Goal: Task Accomplishment & Management: Complete application form

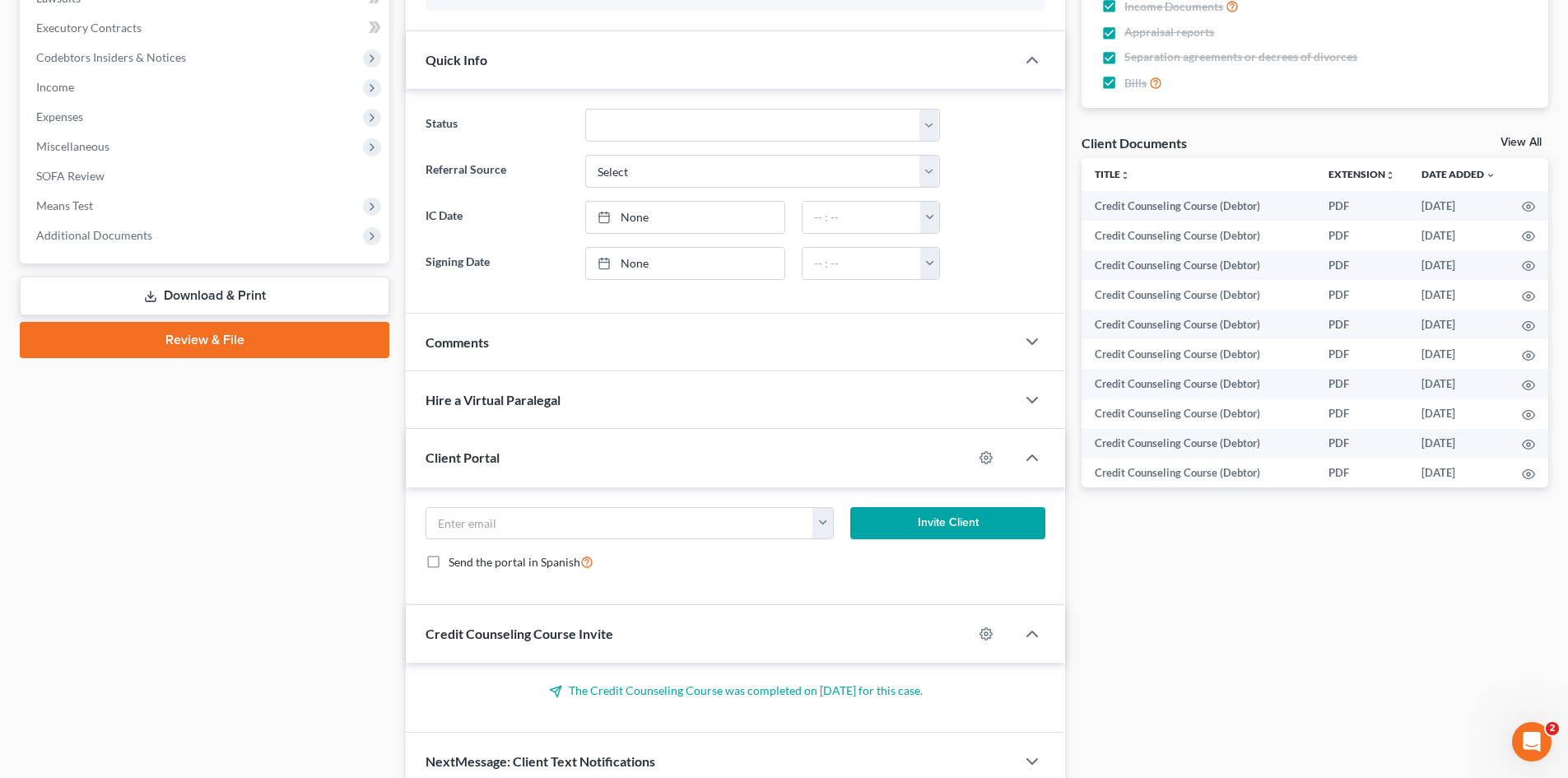
scroll to position [560, 0]
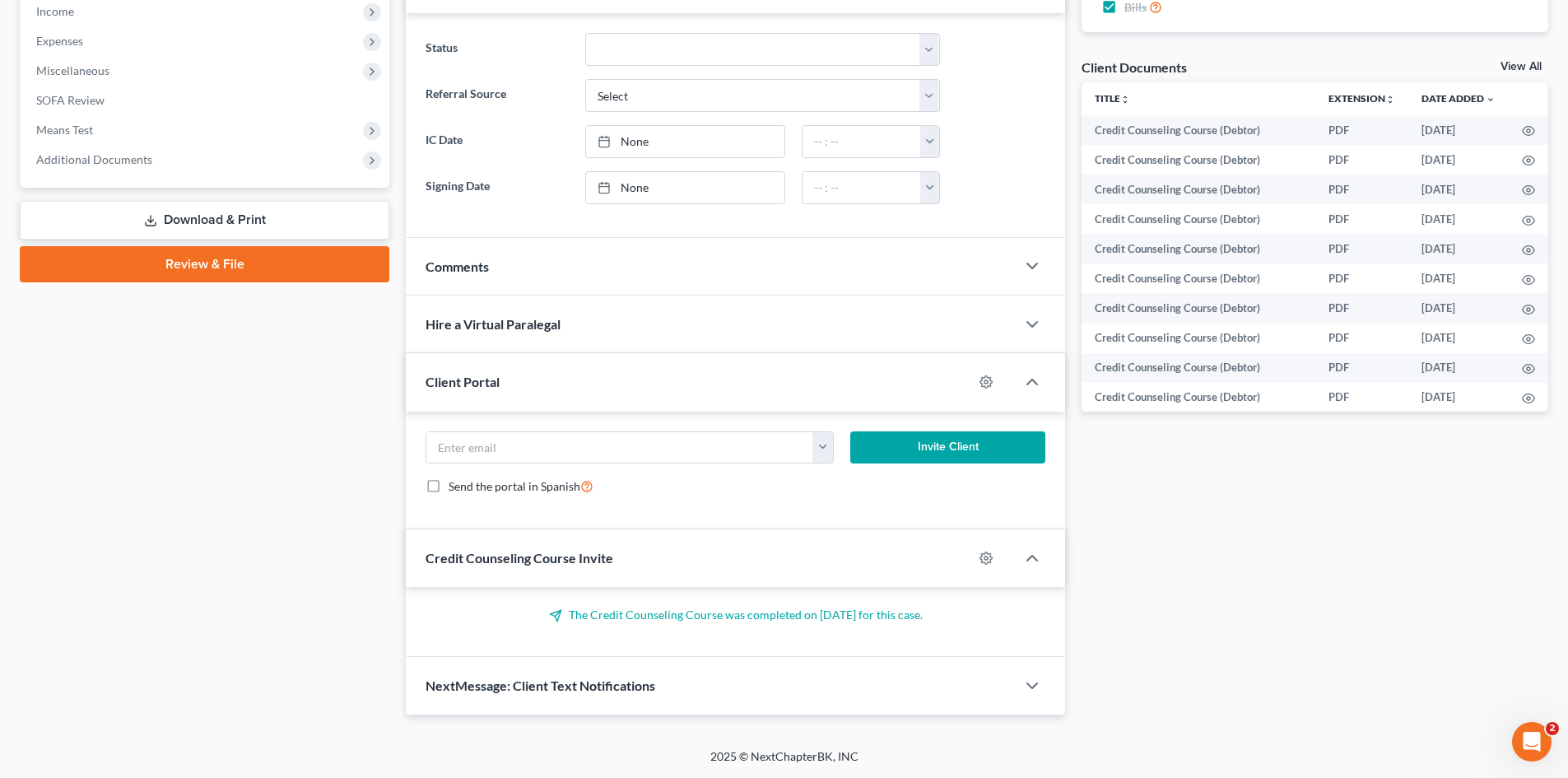
click at [585, 299] on div "Hire a Virtual Paralegal" at bounding box center [711, 324] width 610 height 57
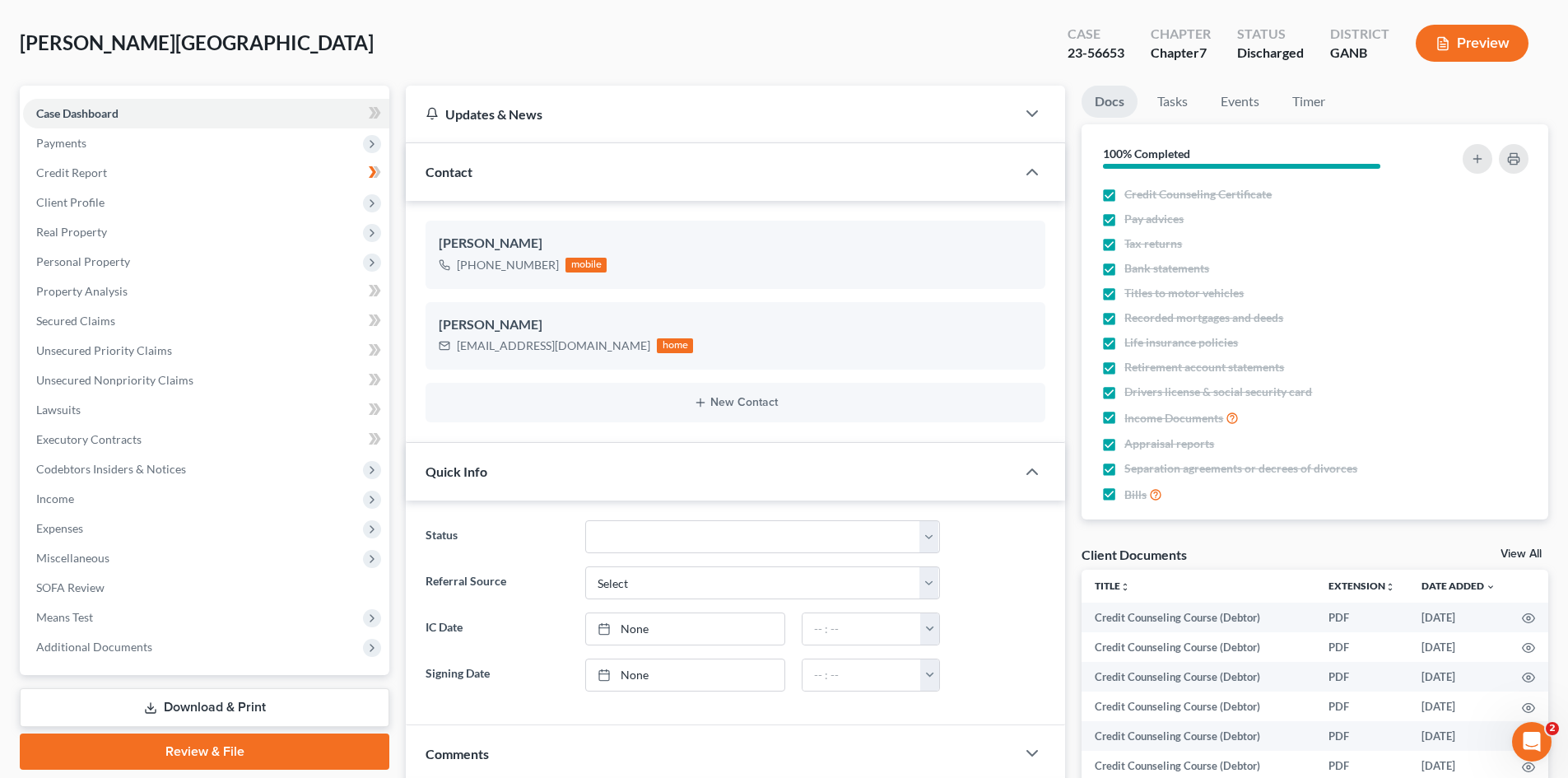
scroll to position [0, 0]
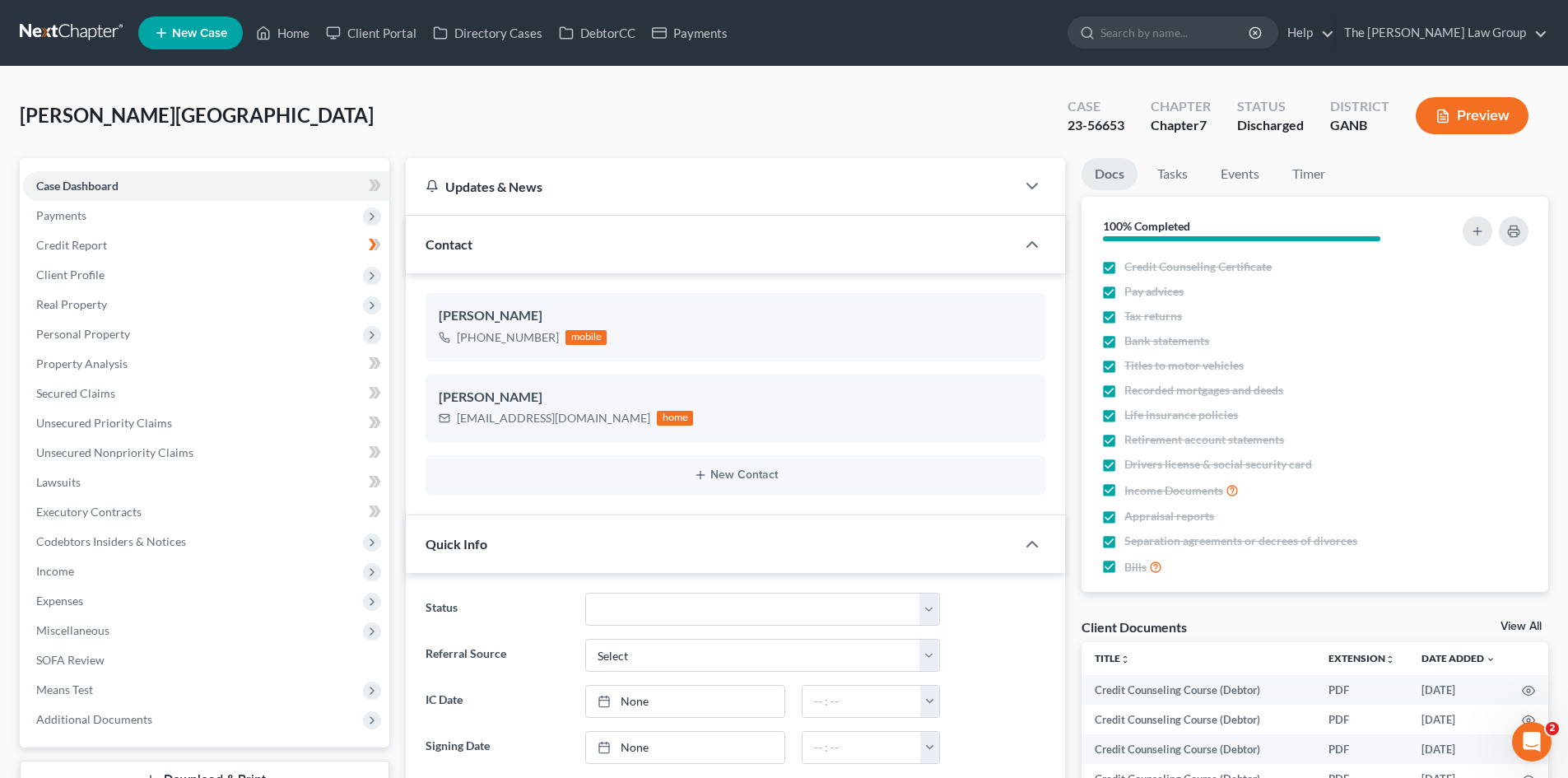
click at [77, 53] on nav "Home New Case Client Portal Directory Cases DebtorCC Payments The Moore Law Gro…" at bounding box center [784, 33] width 1568 height 66
click at [82, 32] on link at bounding box center [72, 33] width 105 height 30
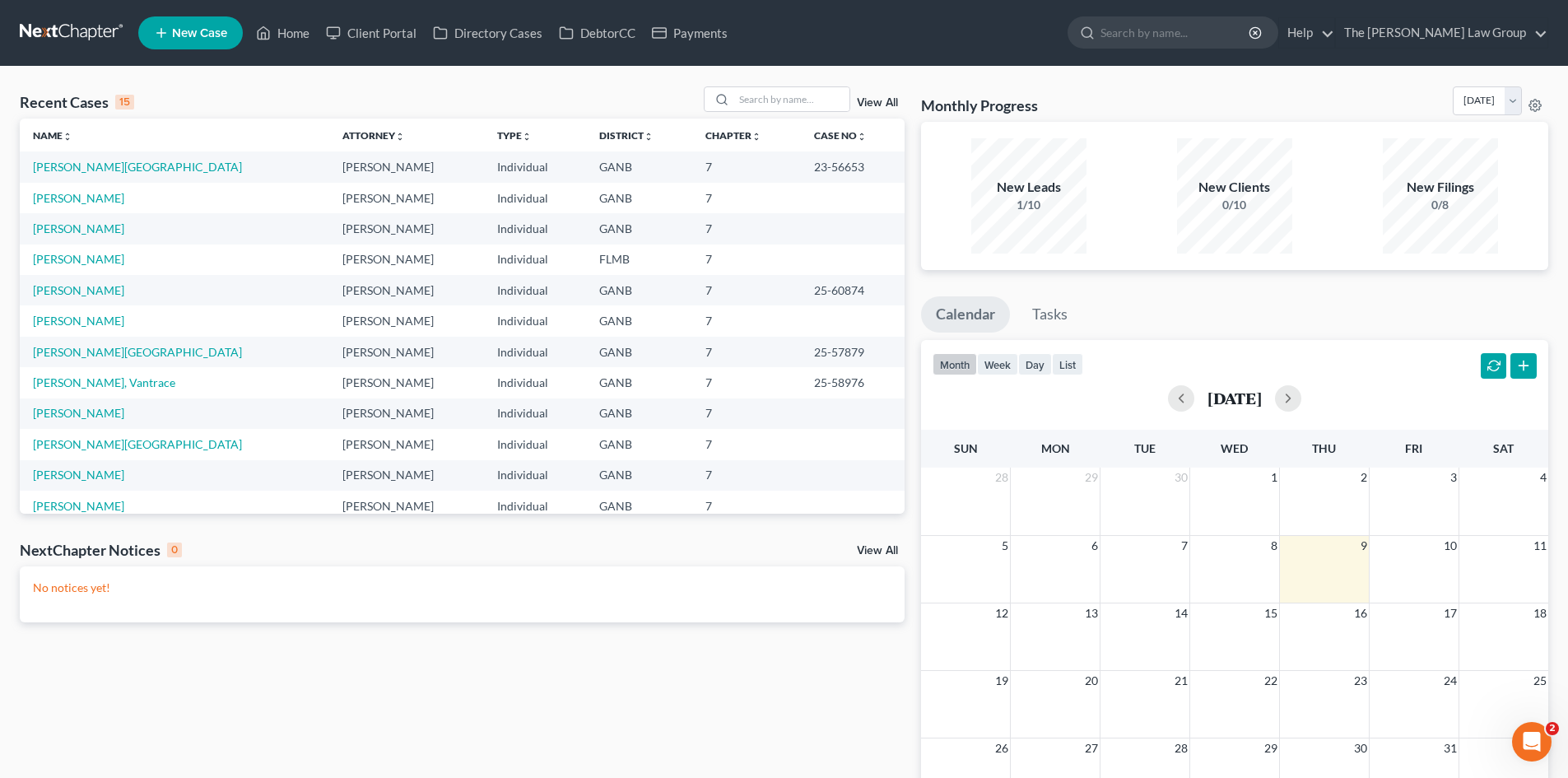
click at [85, 251] on td "[PERSON_NAME]" at bounding box center [174, 260] width 309 height 31
click at [86, 255] on link "[PERSON_NAME]" at bounding box center [78, 259] width 92 height 14
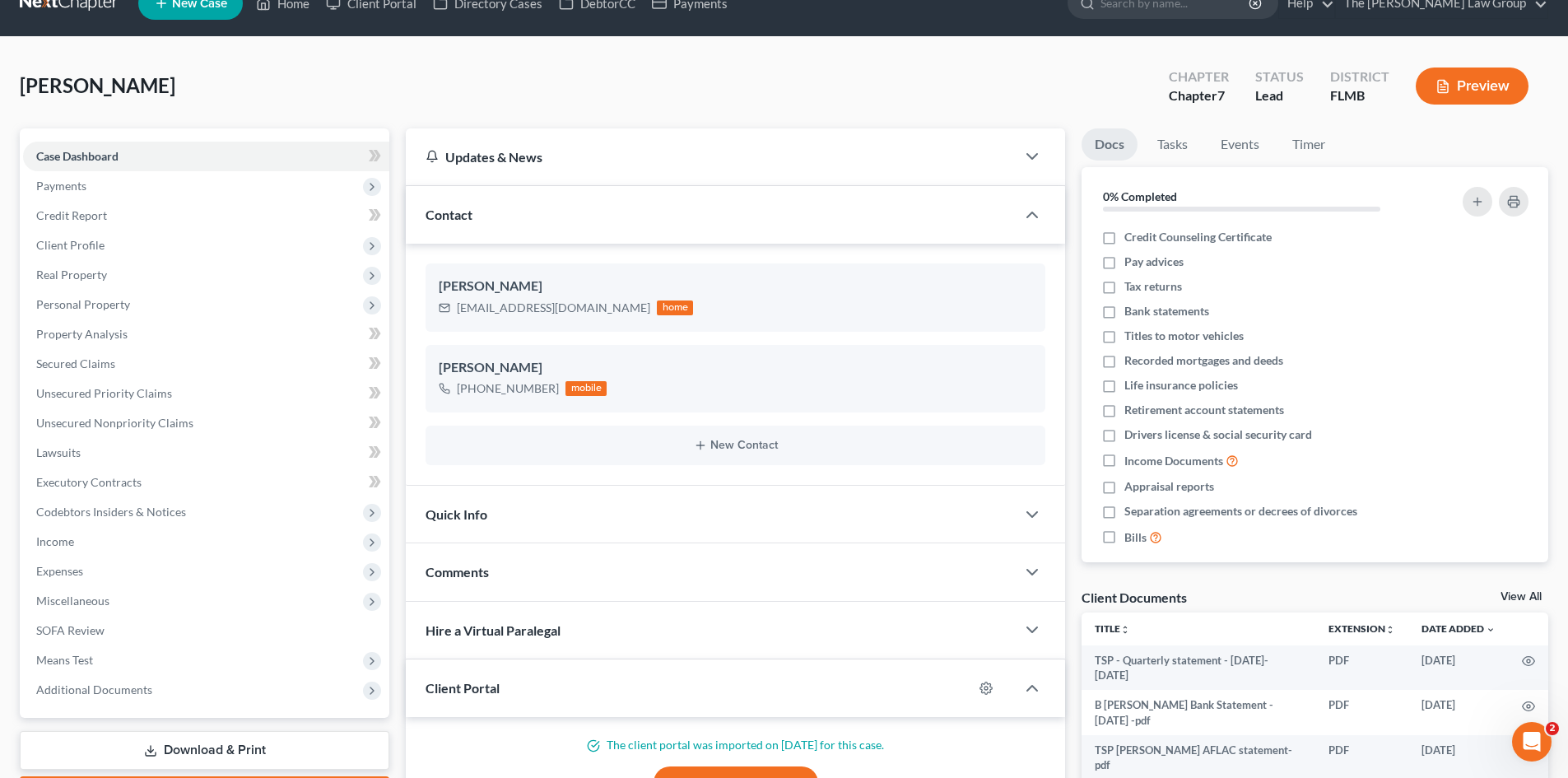
scroll to position [7, 0]
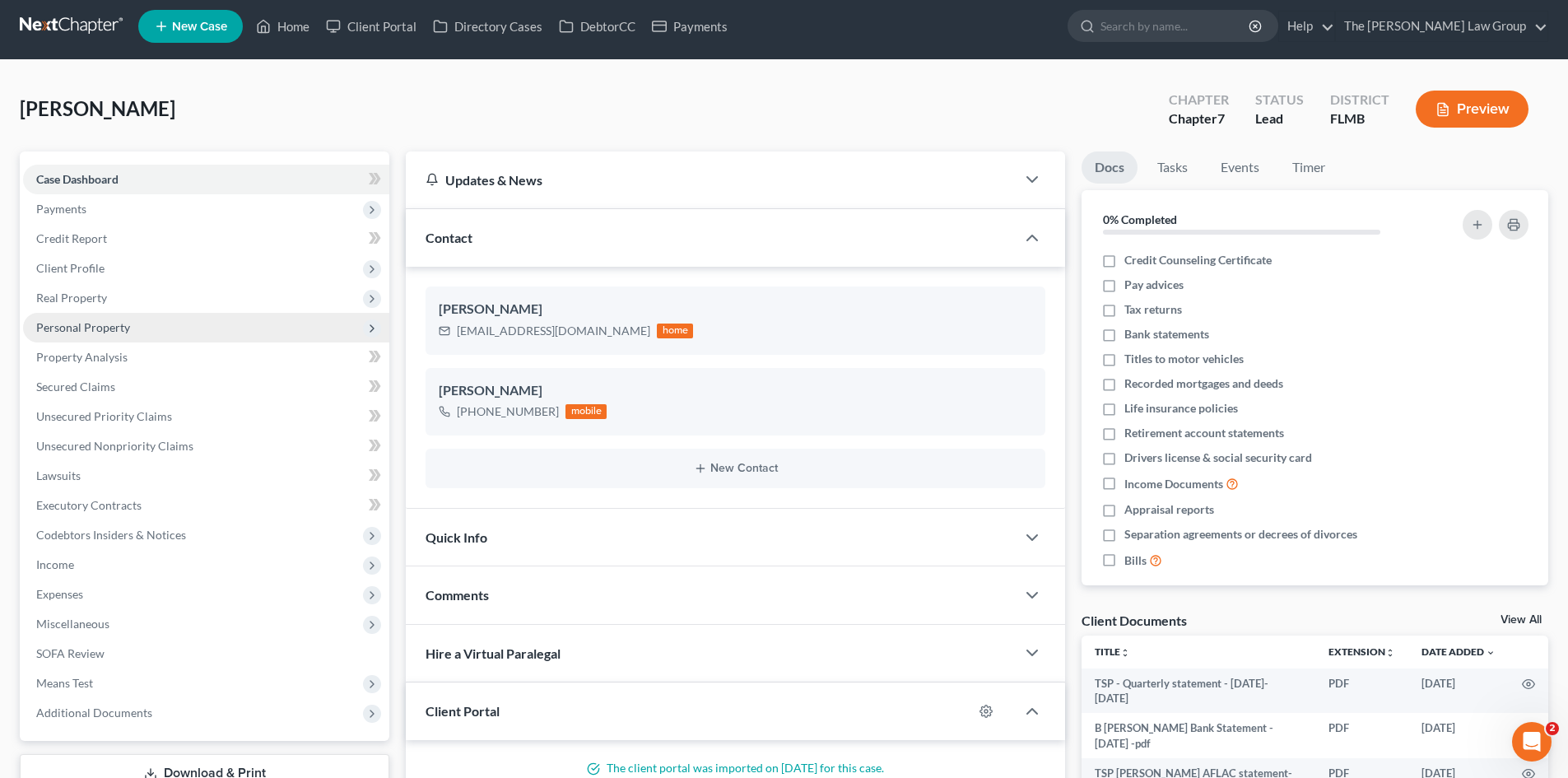
click at [154, 325] on span "Personal Property" at bounding box center [206, 327] width 367 height 30
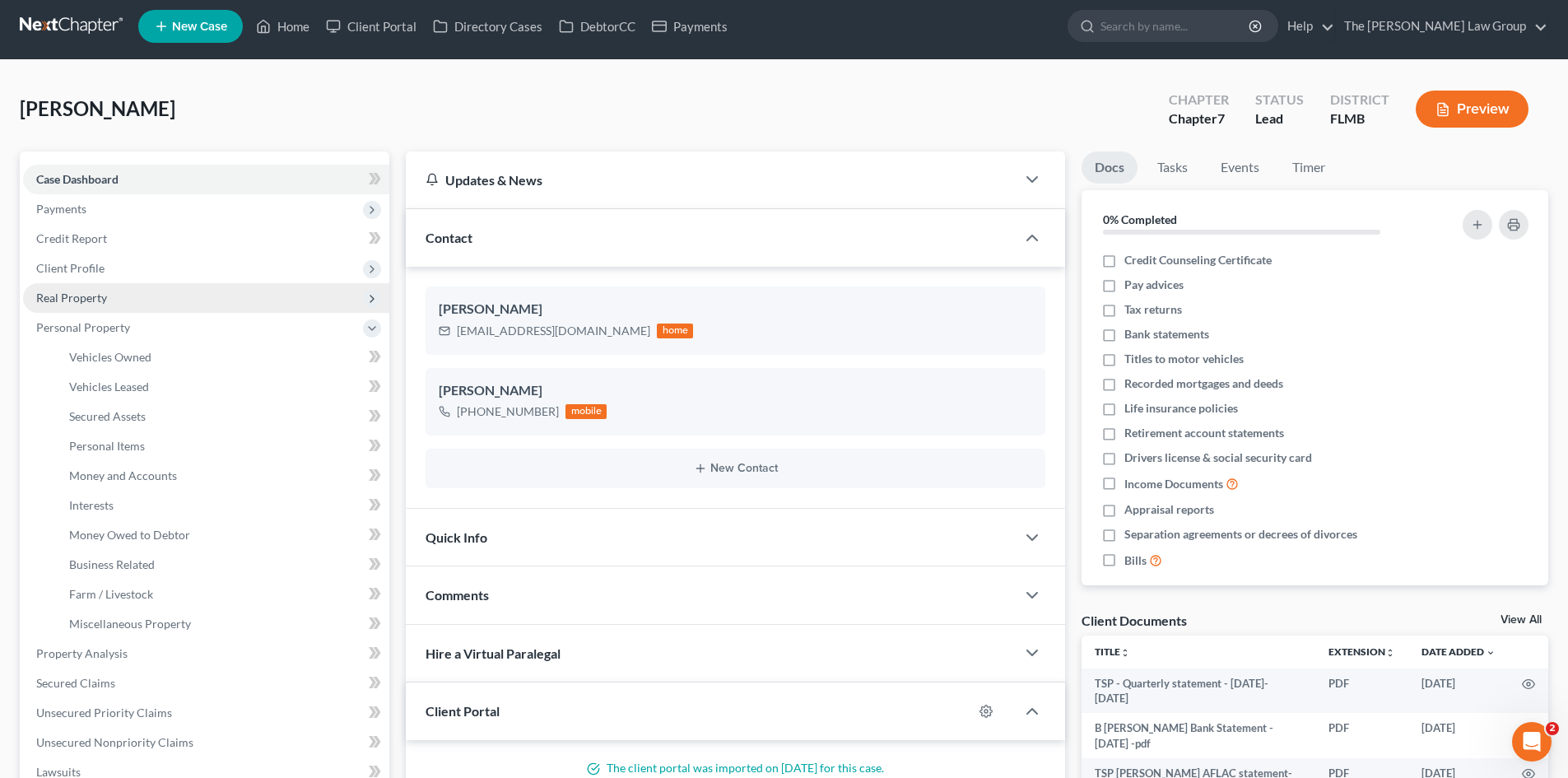
click at [150, 307] on span "Real Property" at bounding box center [206, 298] width 367 height 30
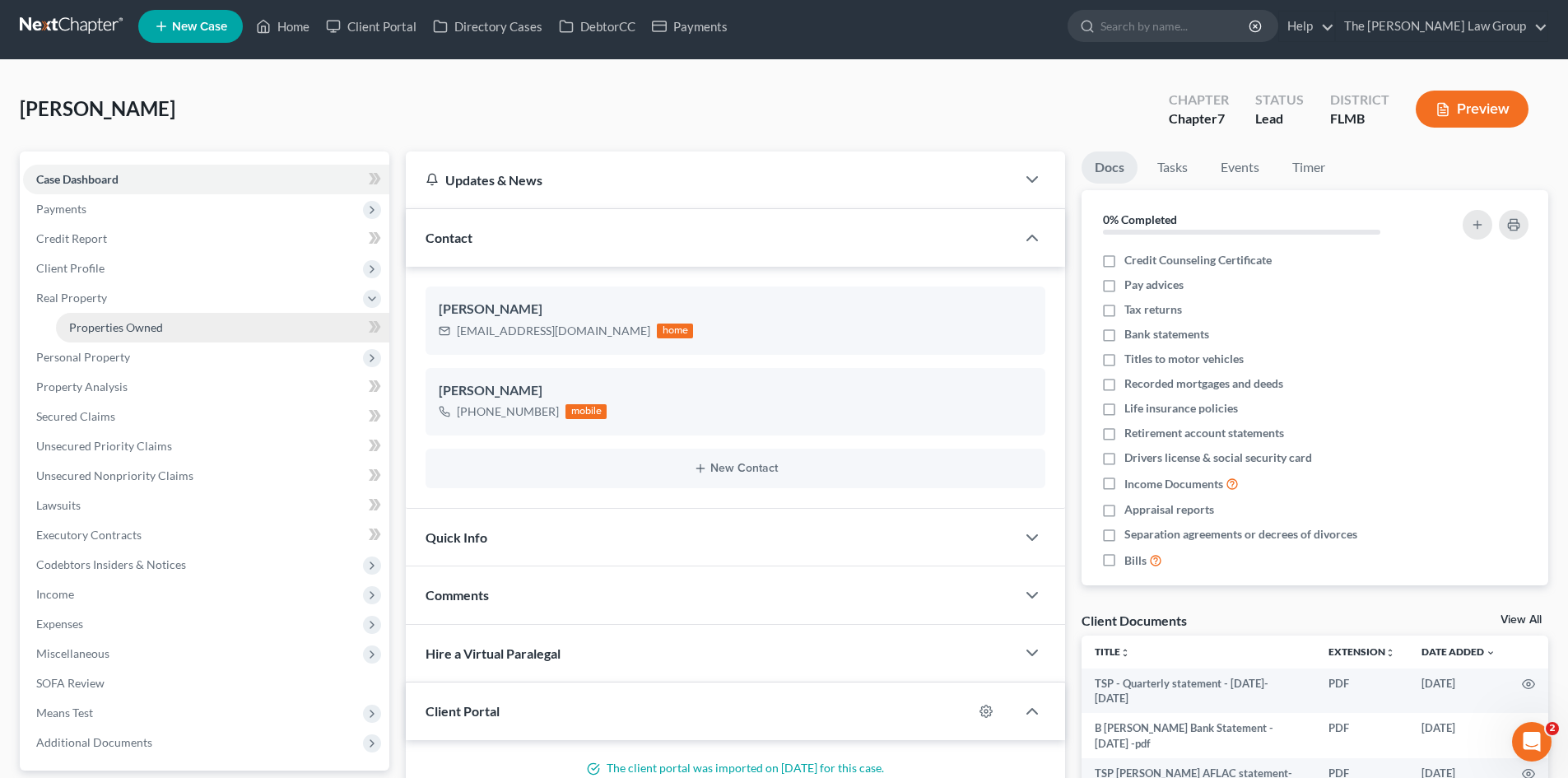
click at [150, 327] on span "Properties Owned" at bounding box center [116, 327] width 94 height 14
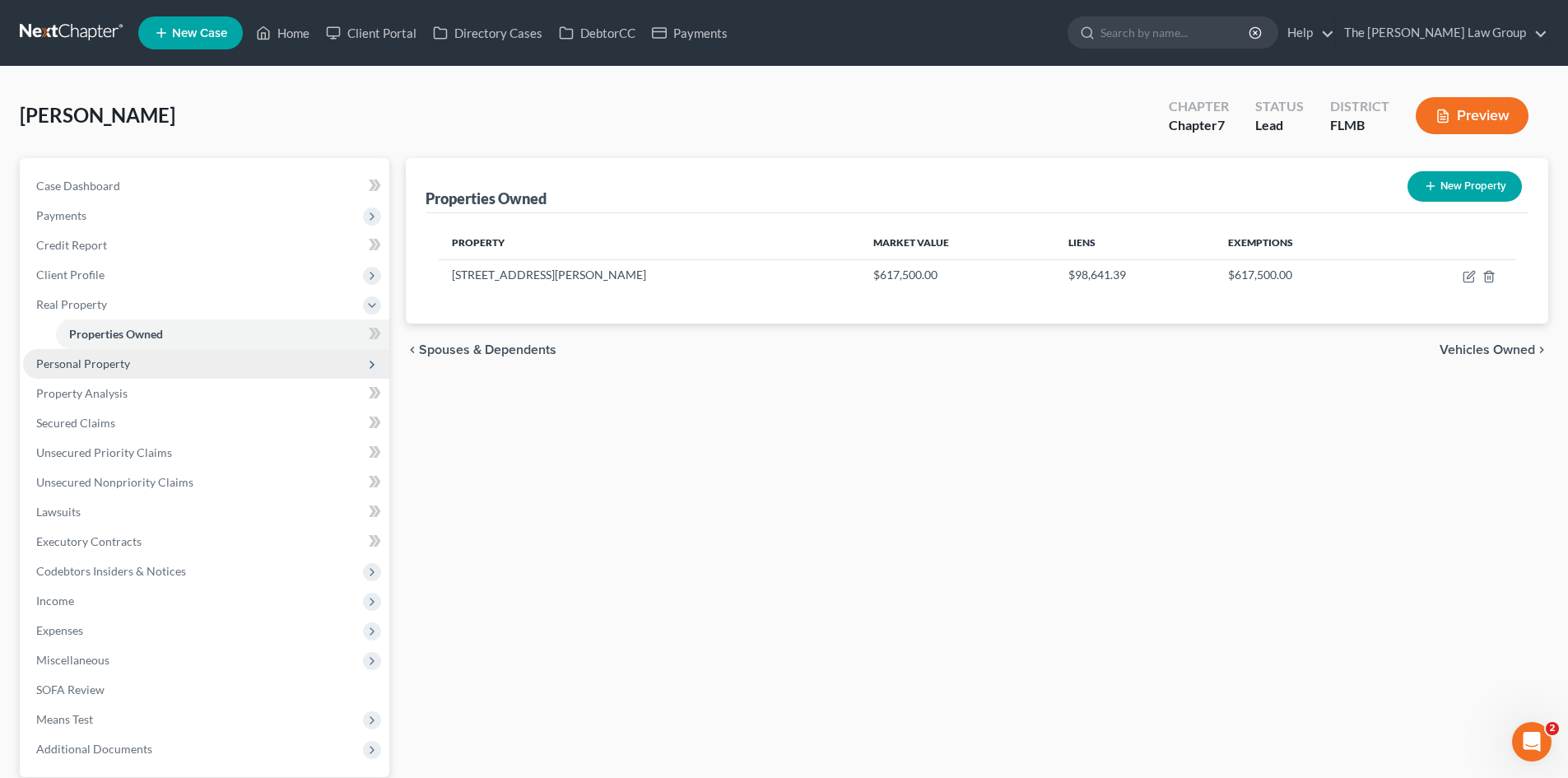
click at [128, 364] on span "Personal Property" at bounding box center [83, 363] width 94 height 14
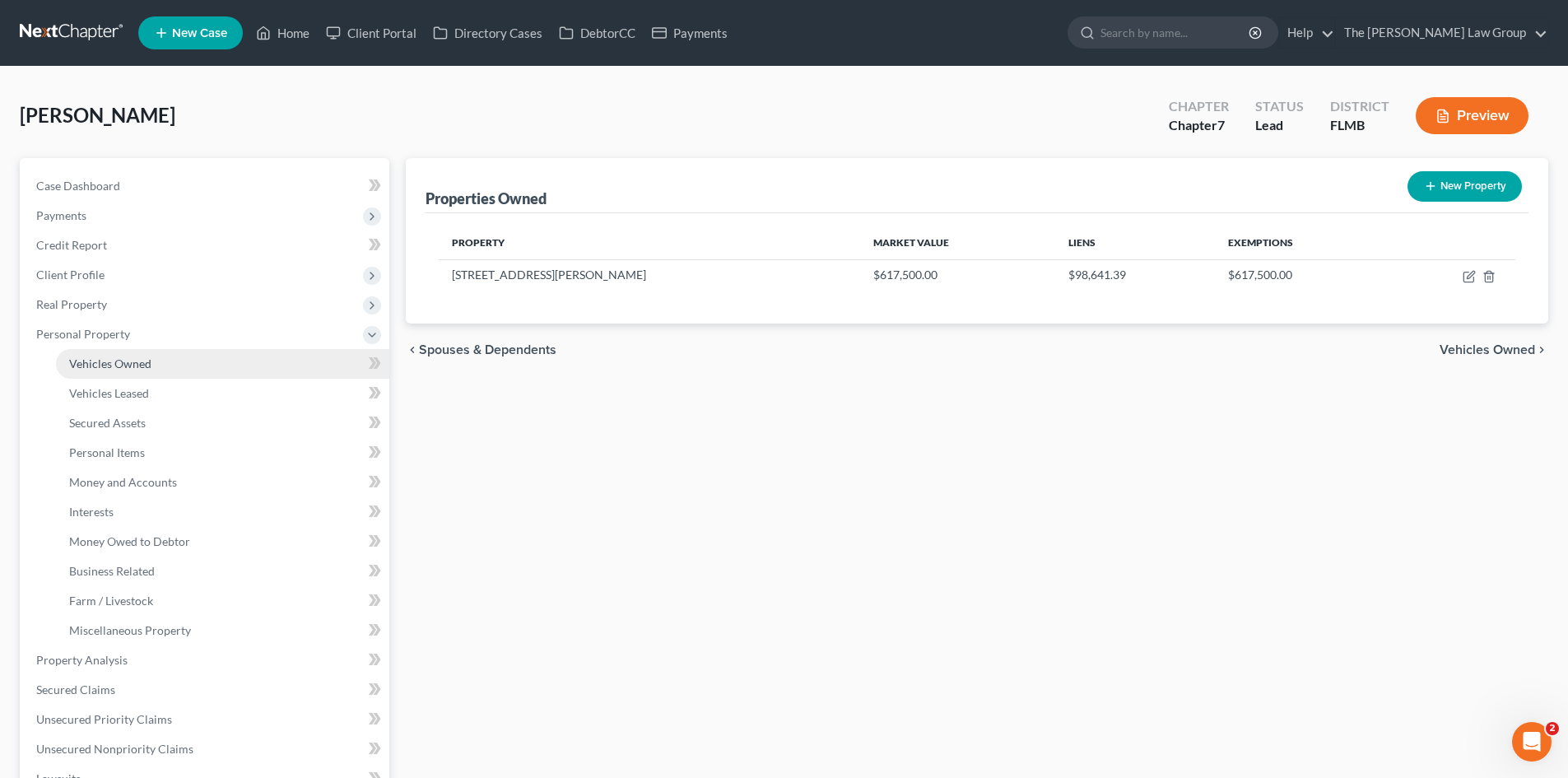
click at [115, 373] on link "Vehicles Owned" at bounding box center [222, 364] width 333 height 30
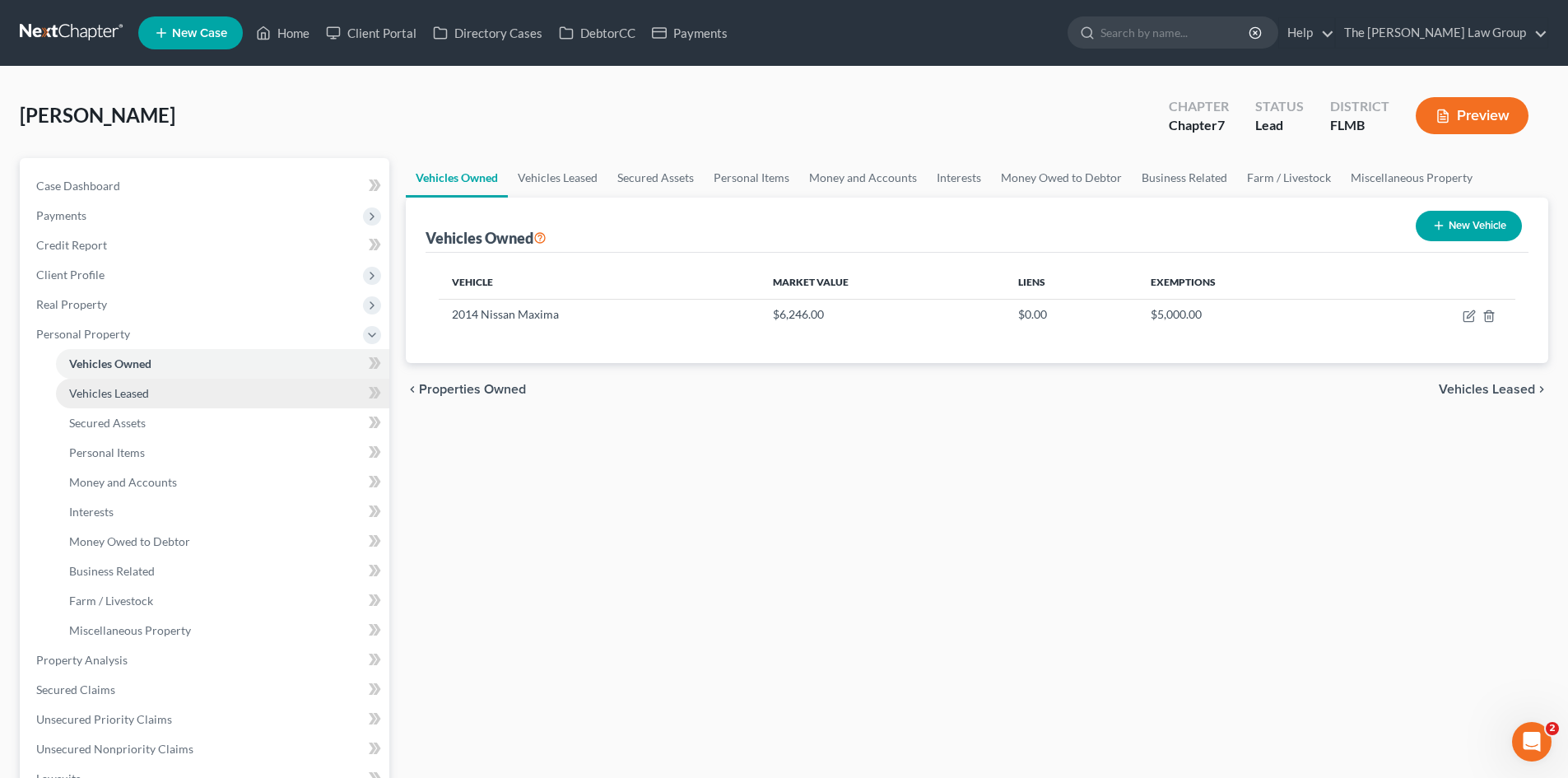
click at [116, 393] on span "Vehicles Leased" at bounding box center [109, 393] width 80 height 14
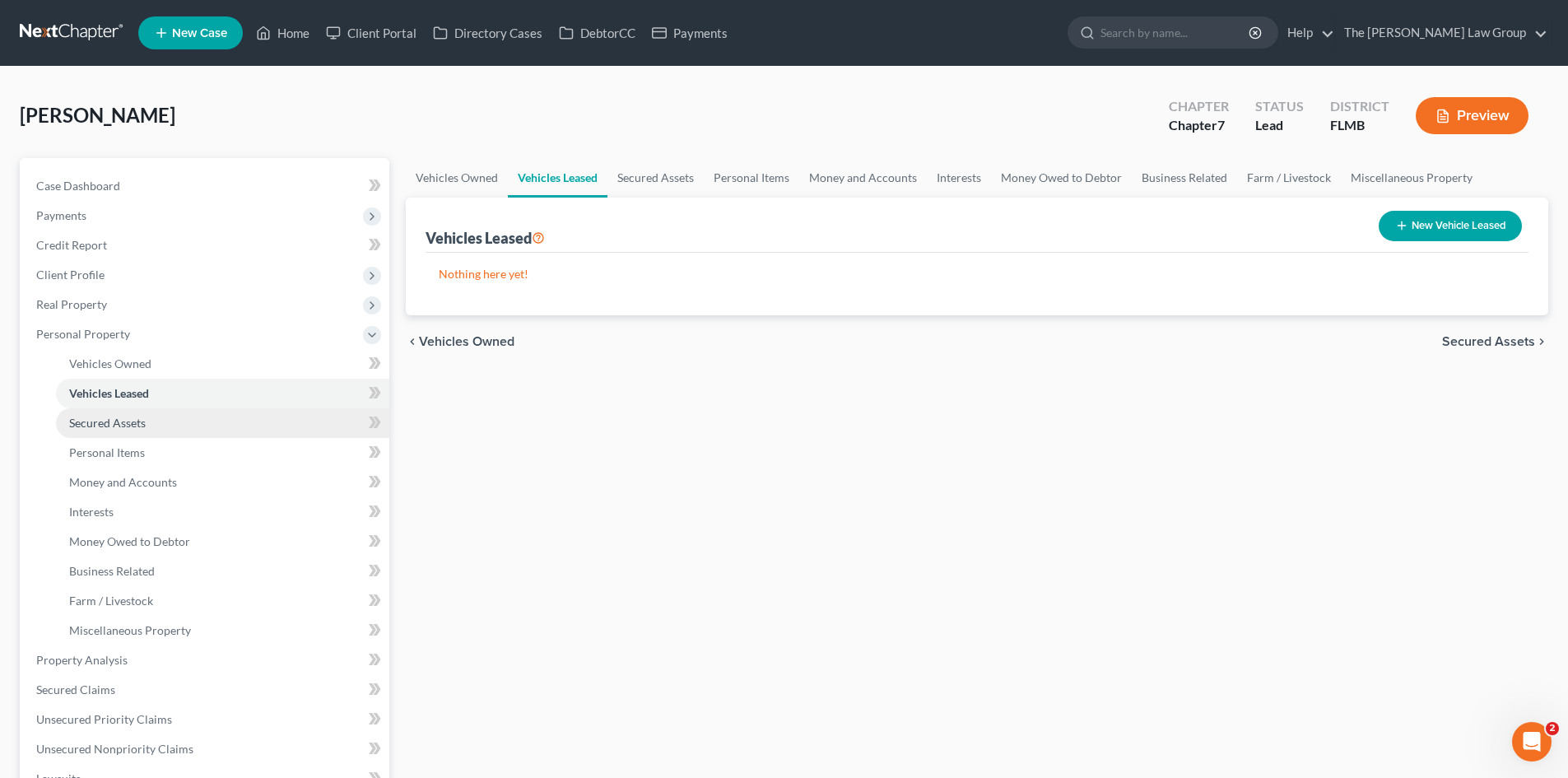
click at [117, 416] on span "Secured Assets" at bounding box center [107, 422] width 76 height 14
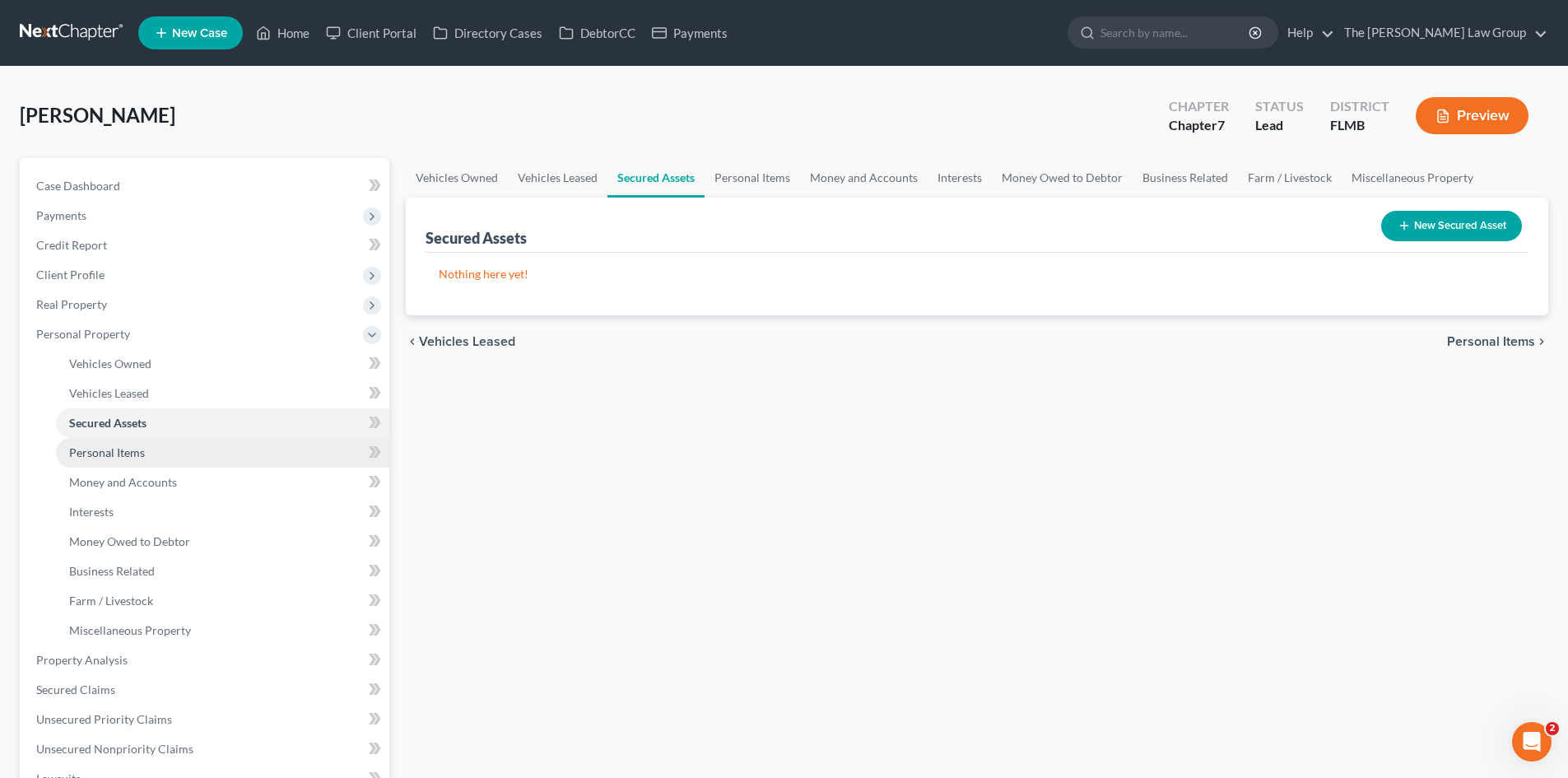
click at [117, 444] on link "Personal Items" at bounding box center [222, 452] width 333 height 30
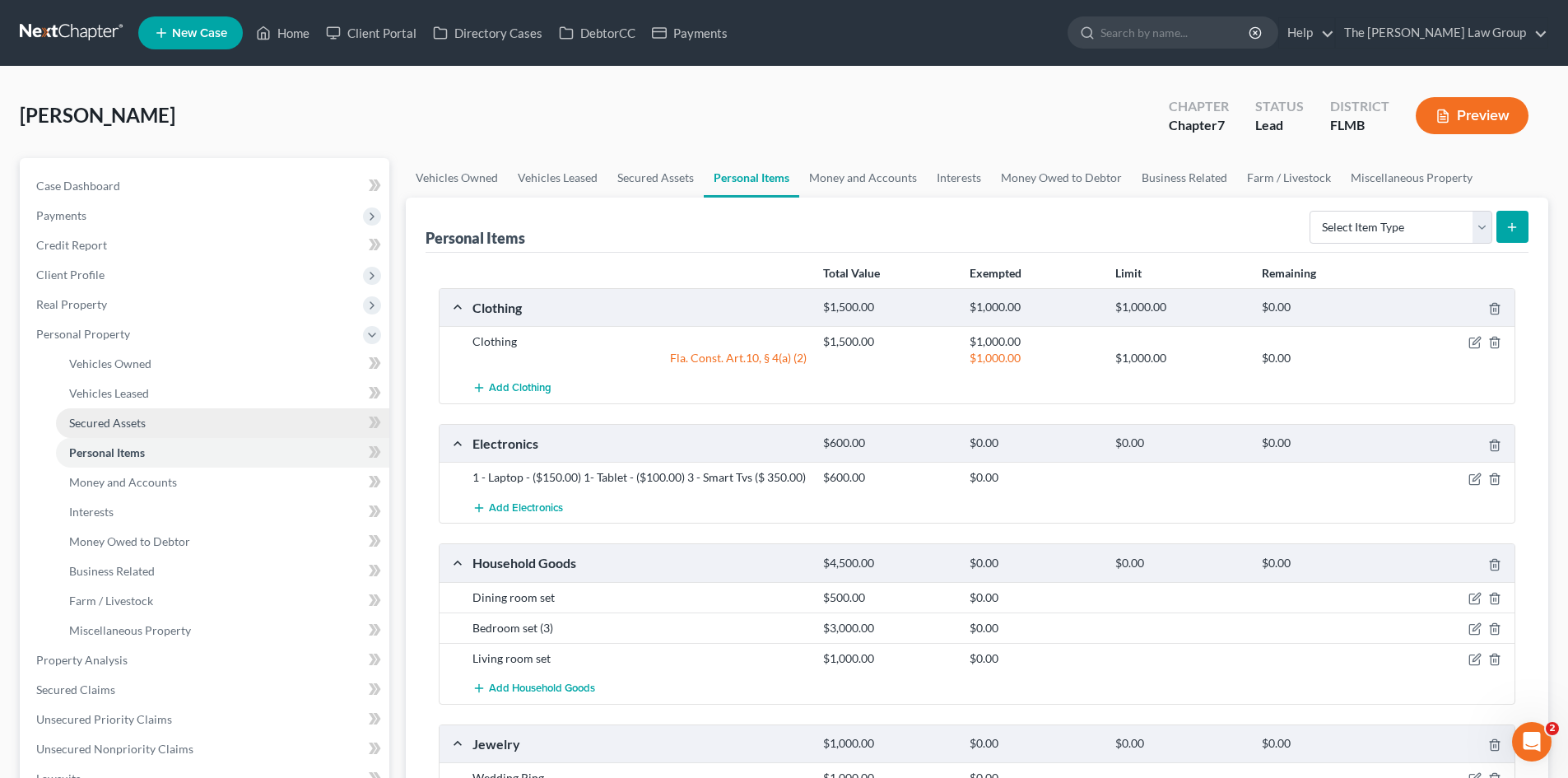
click at [117, 415] on link "Secured Assets" at bounding box center [222, 423] width 333 height 30
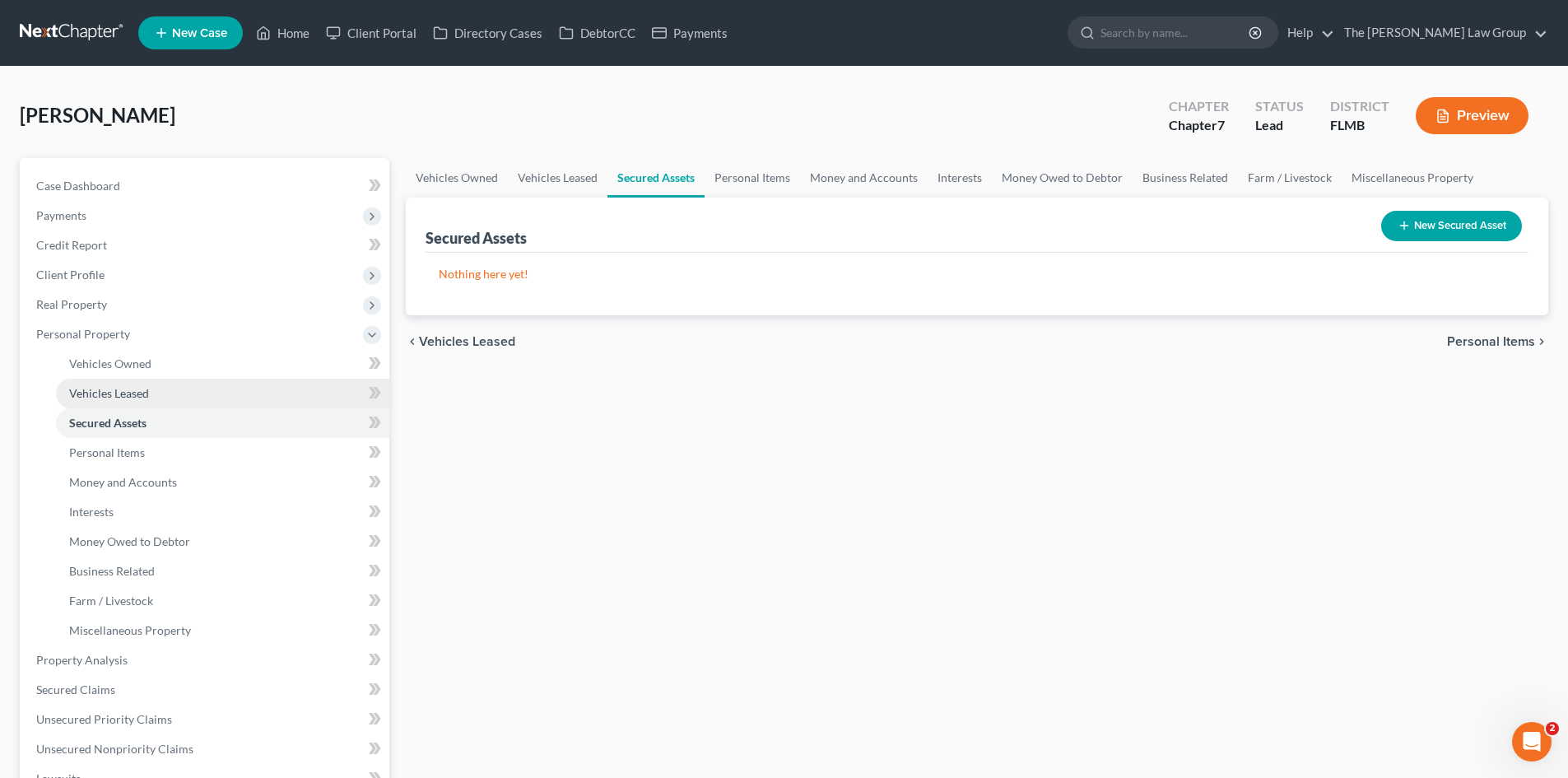
click at [119, 393] on span "Vehicles Leased" at bounding box center [109, 393] width 80 height 14
click at [122, 416] on span "Secured Assets" at bounding box center [107, 422] width 76 height 14
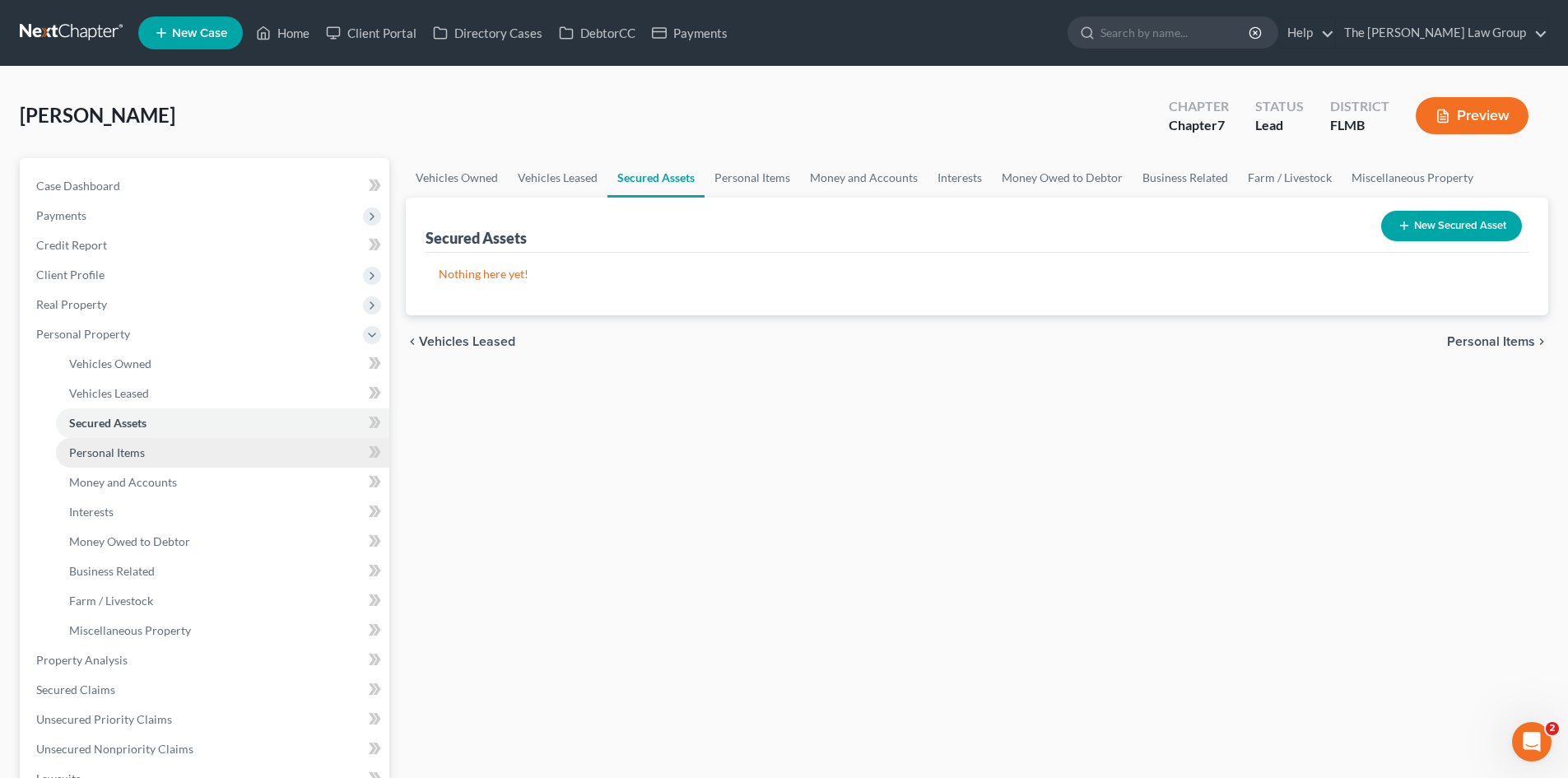
click at [126, 448] on span "Personal Items" at bounding box center [107, 452] width 75 height 14
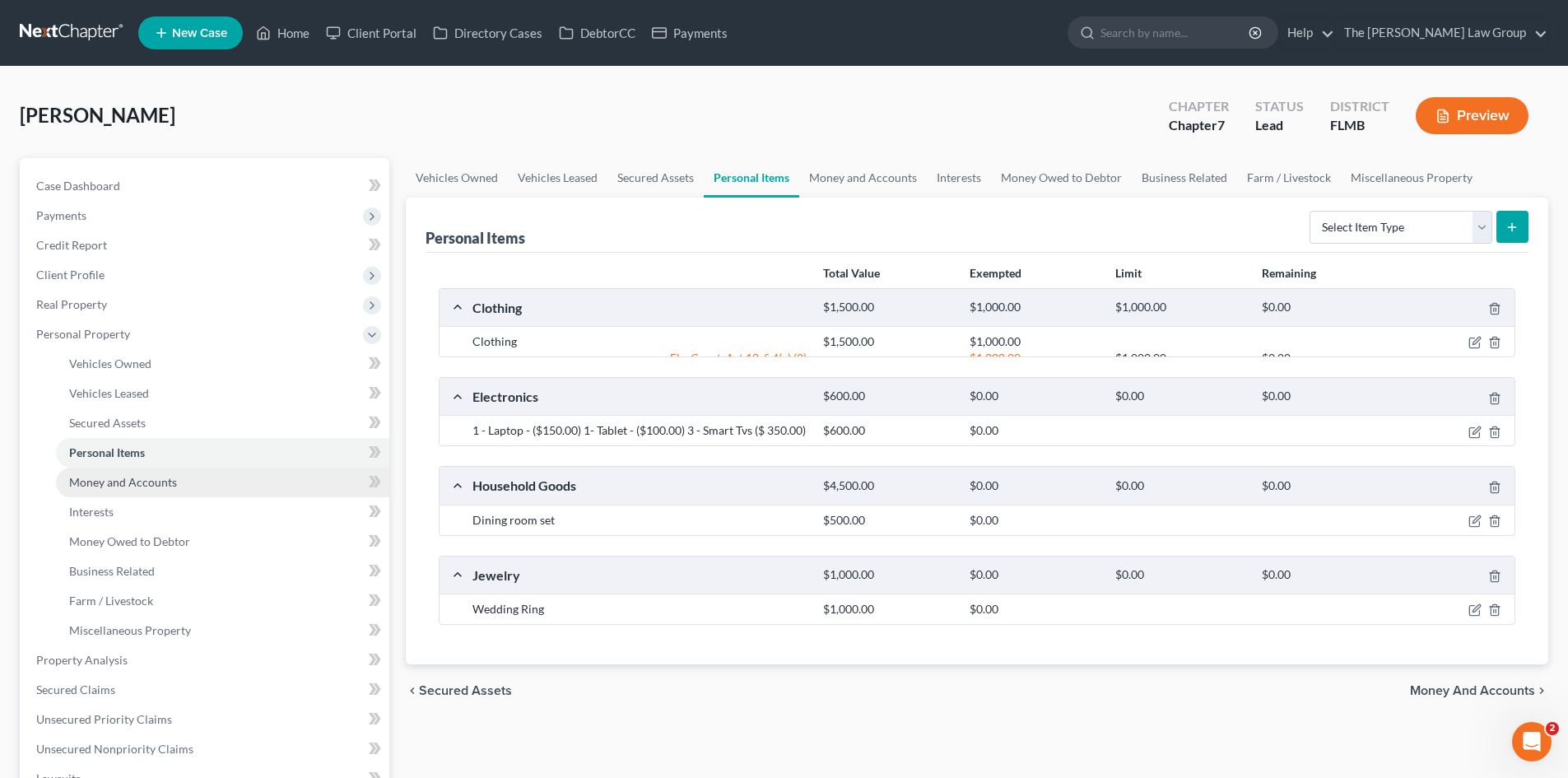
click at [127, 481] on span "Money and Accounts" at bounding box center [123, 482] width 108 height 14
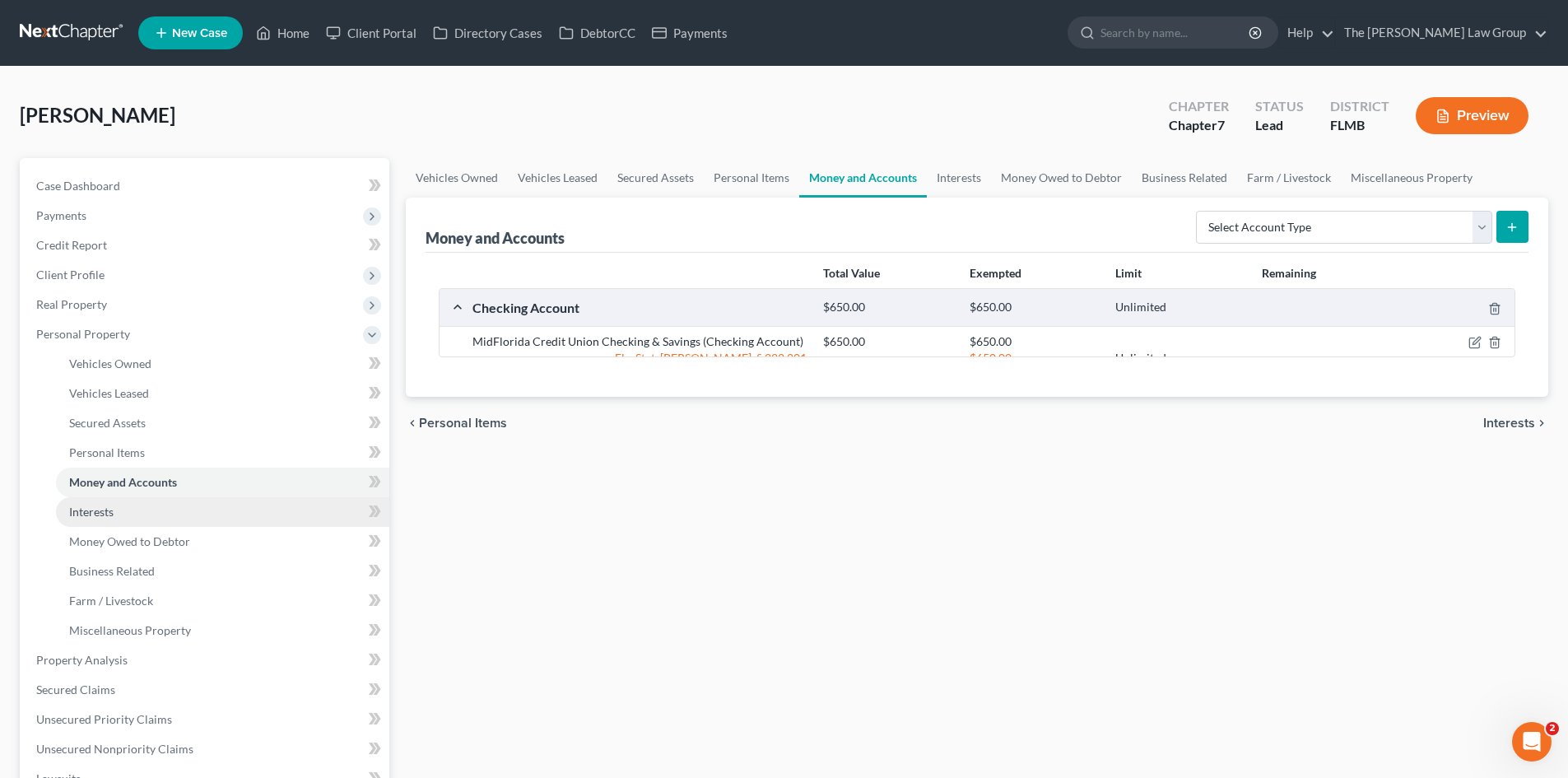
click at [123, 524] on link "Interests" at bounding box center [222, 512] width 333 height 30
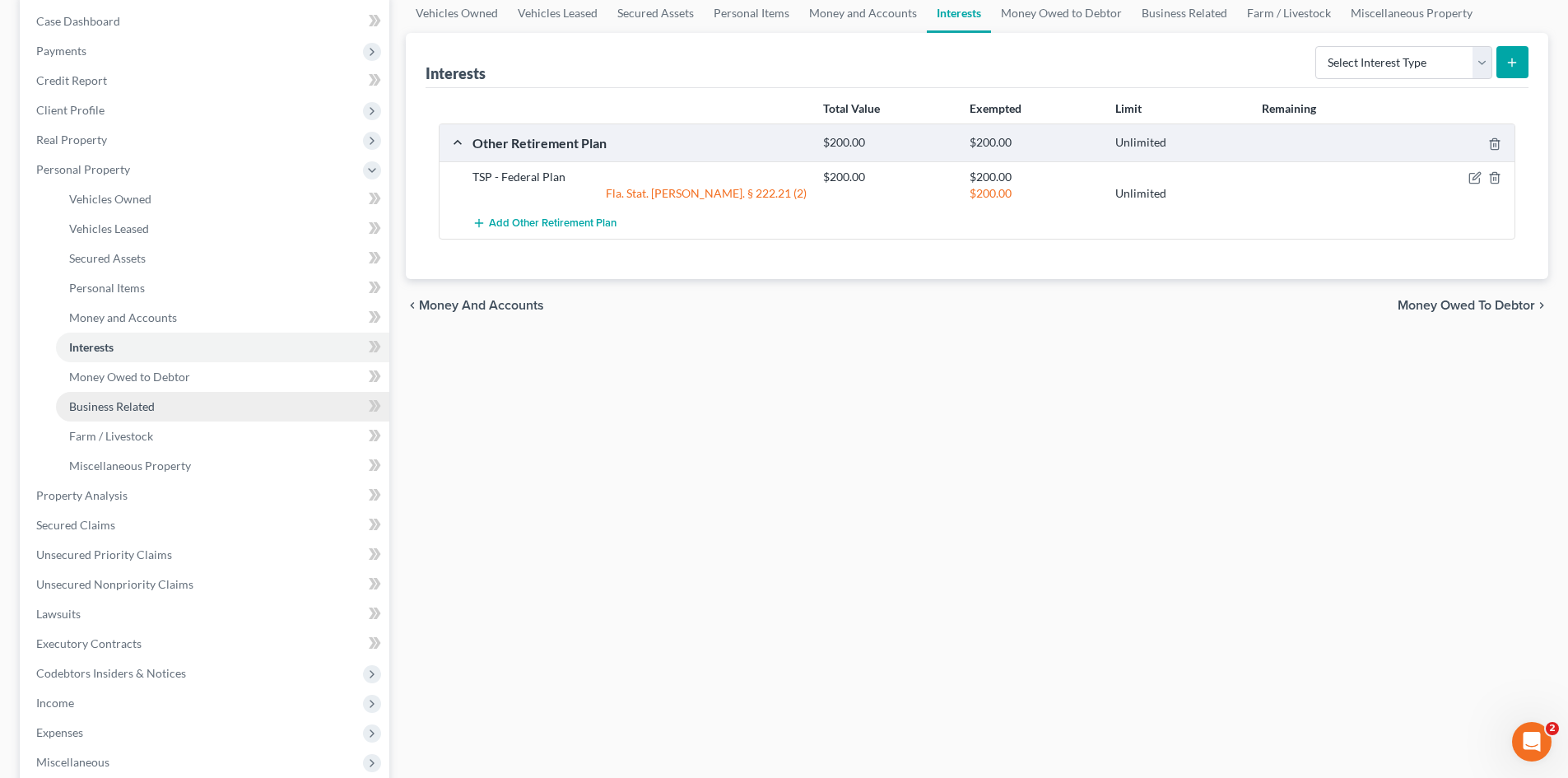
click at [103, 413] on span "Business Related" at bounding box center [112, 406] width 86 height 14
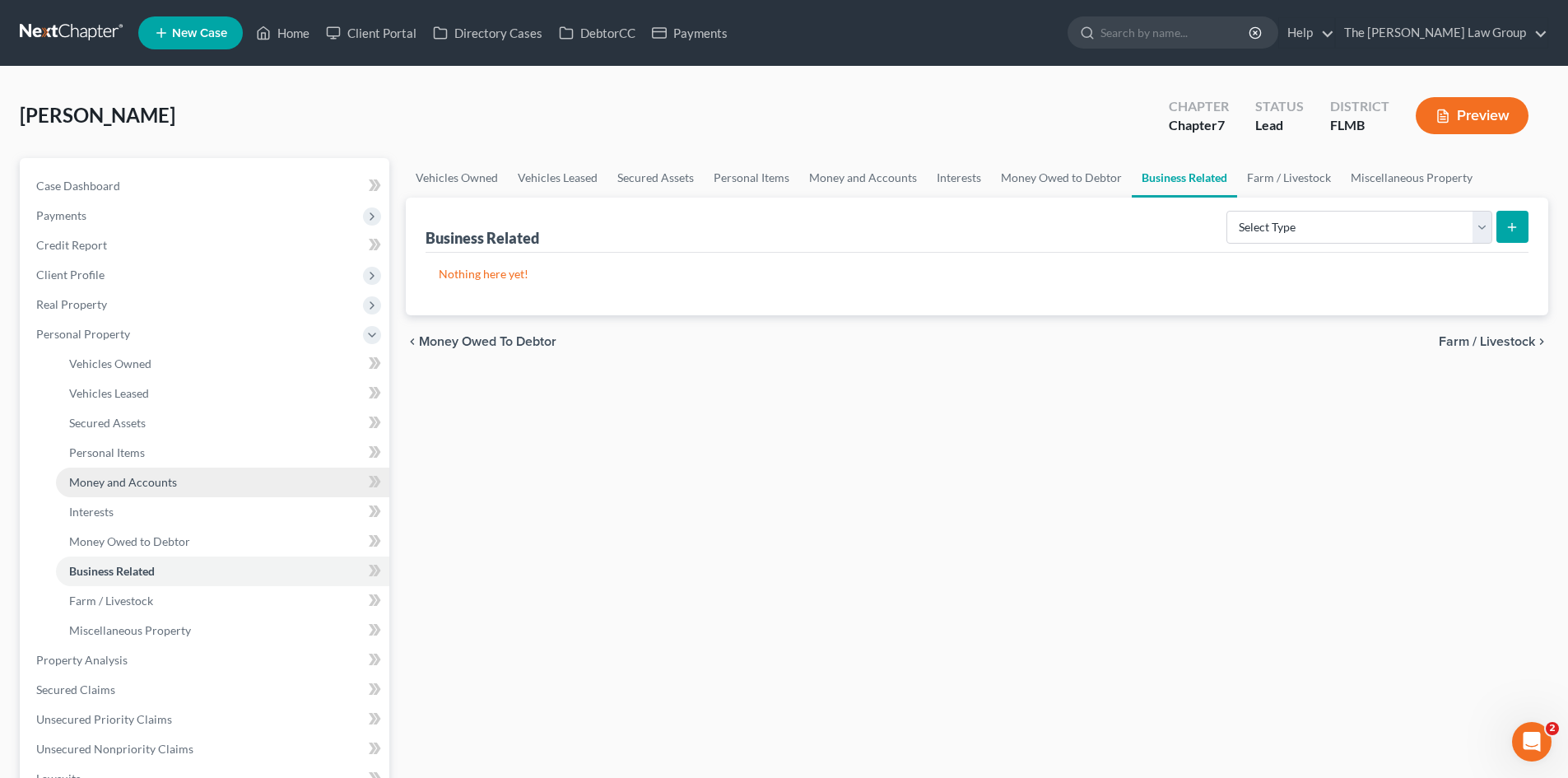
click at [107, 489] on link "Money and Accounts" at bounding box center [222, 482] width 333 height 30
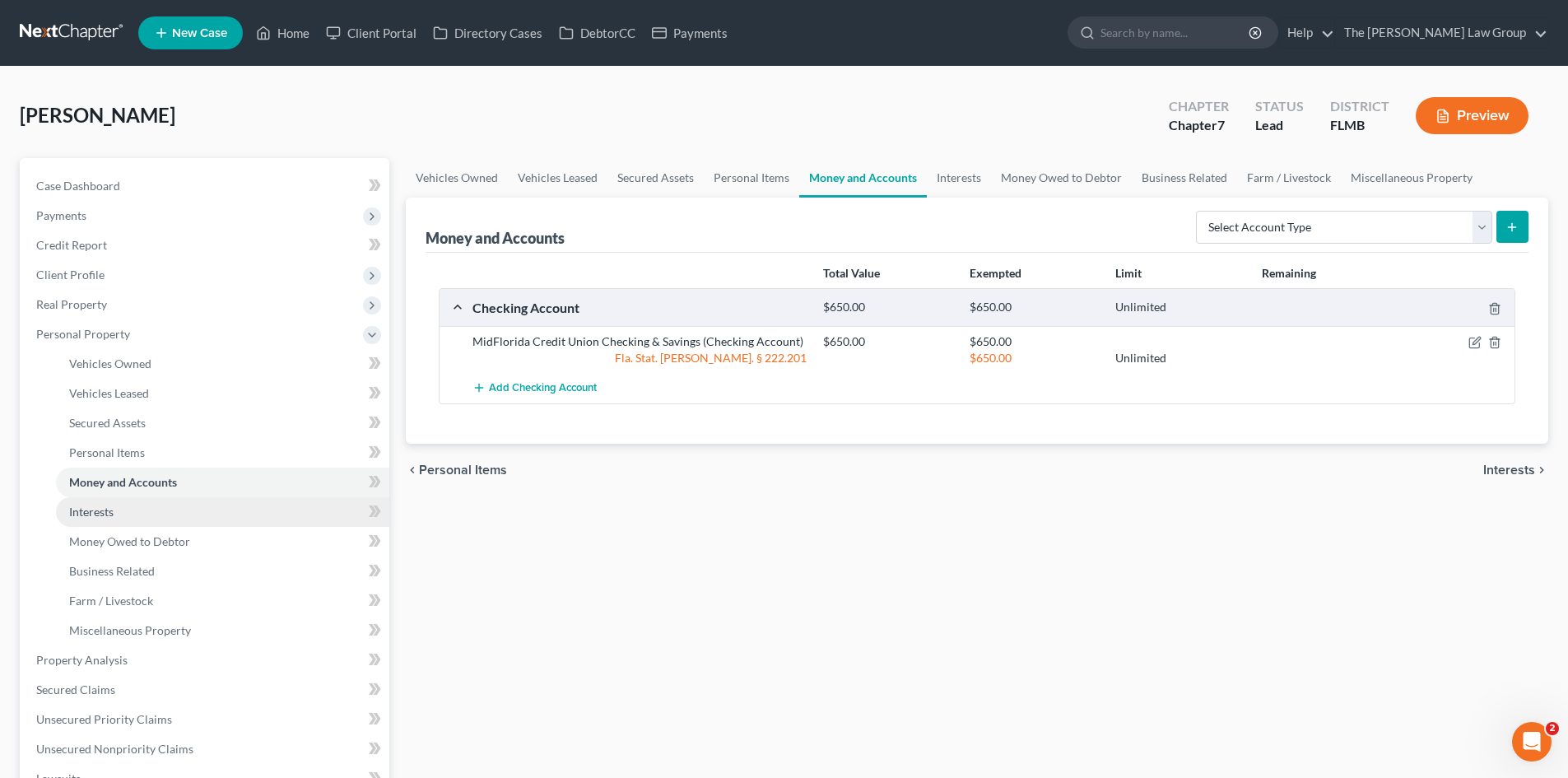
click at [101, 519] on link "Interests" at bounding box center [222, 512] width 333 height 30
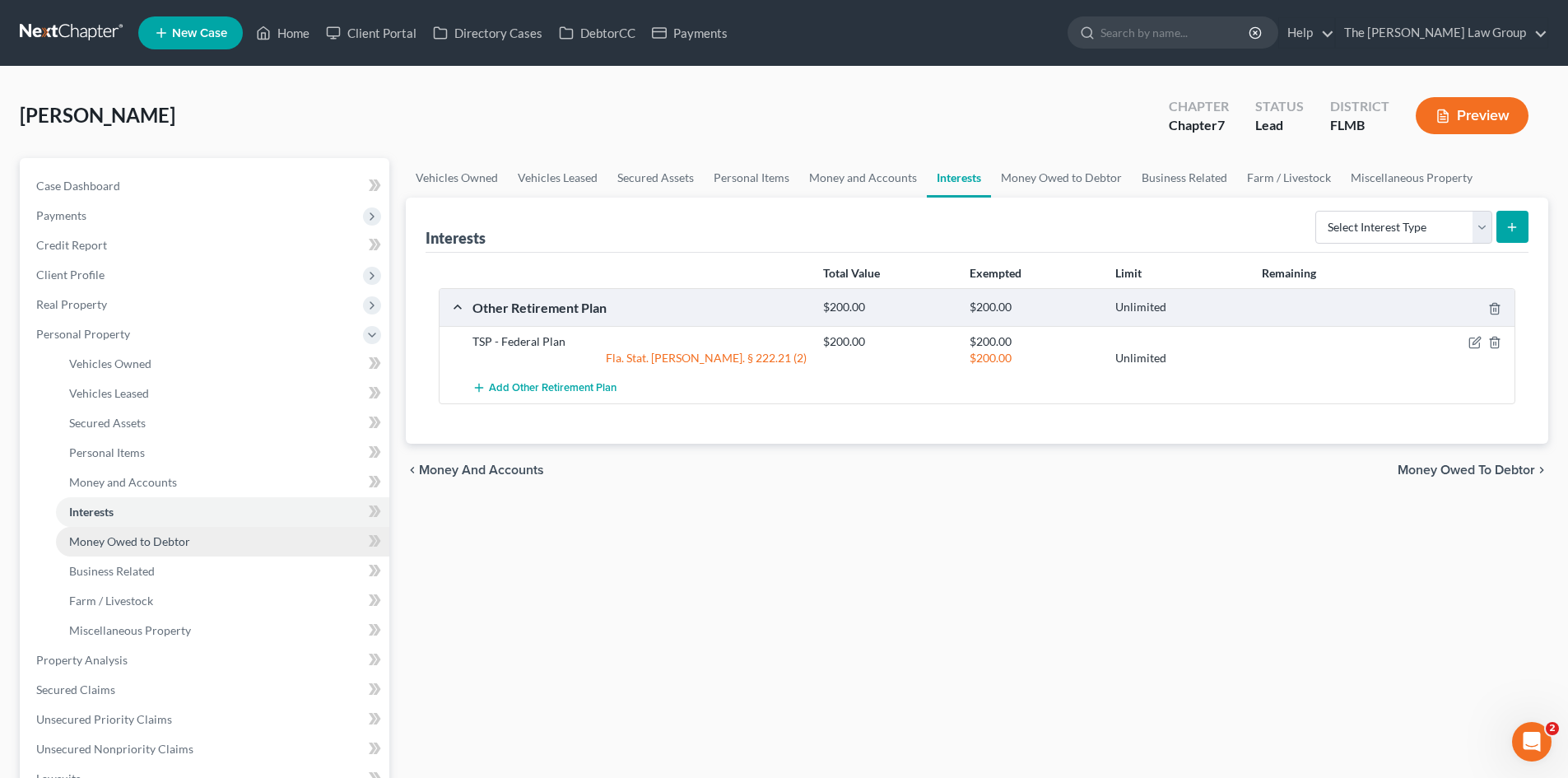
scroll to position [165, 0]
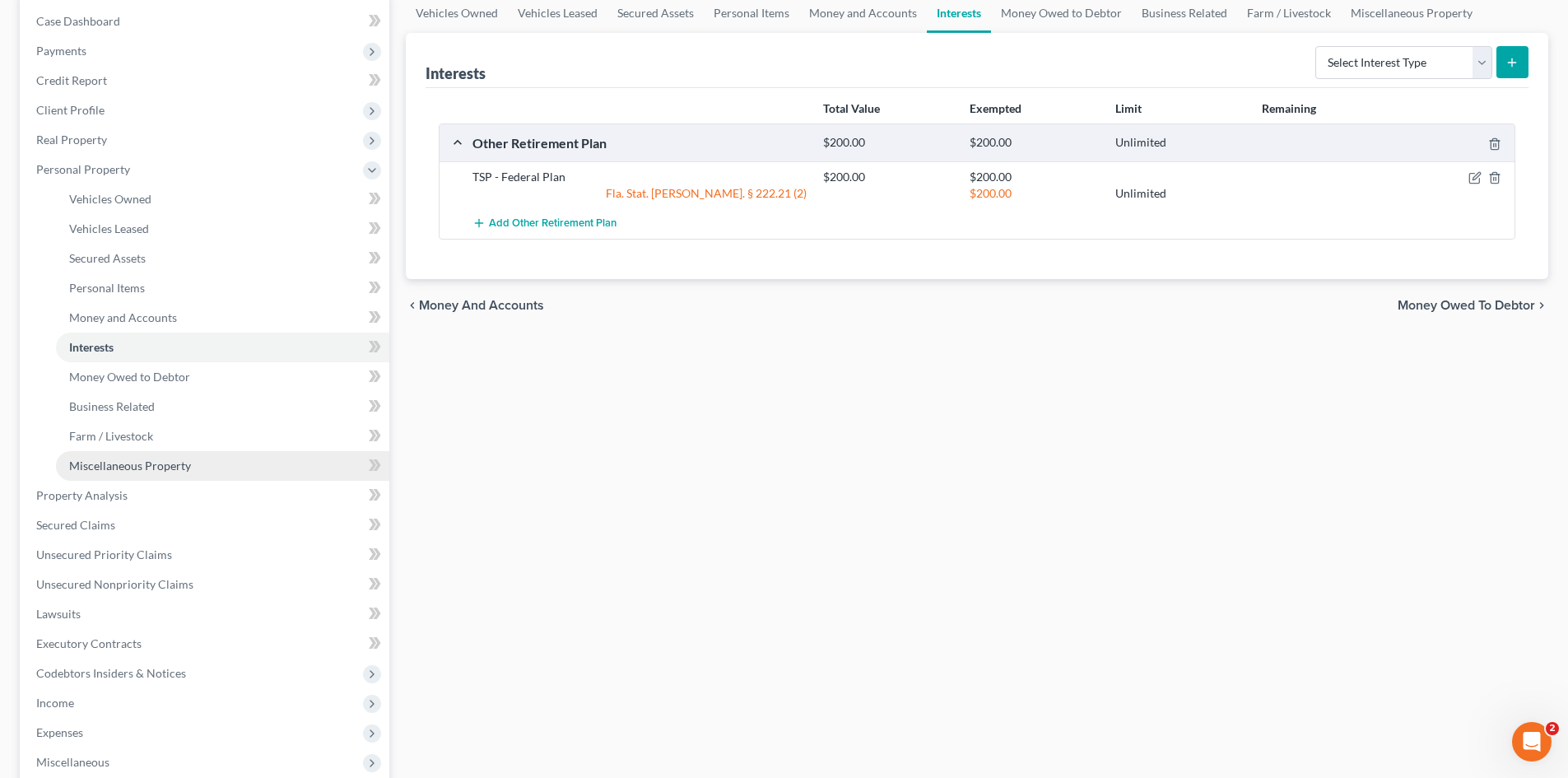
click at [87, 477] on link "Miscellaneous Property" at bounding box center [222, 466] width 333 height 30
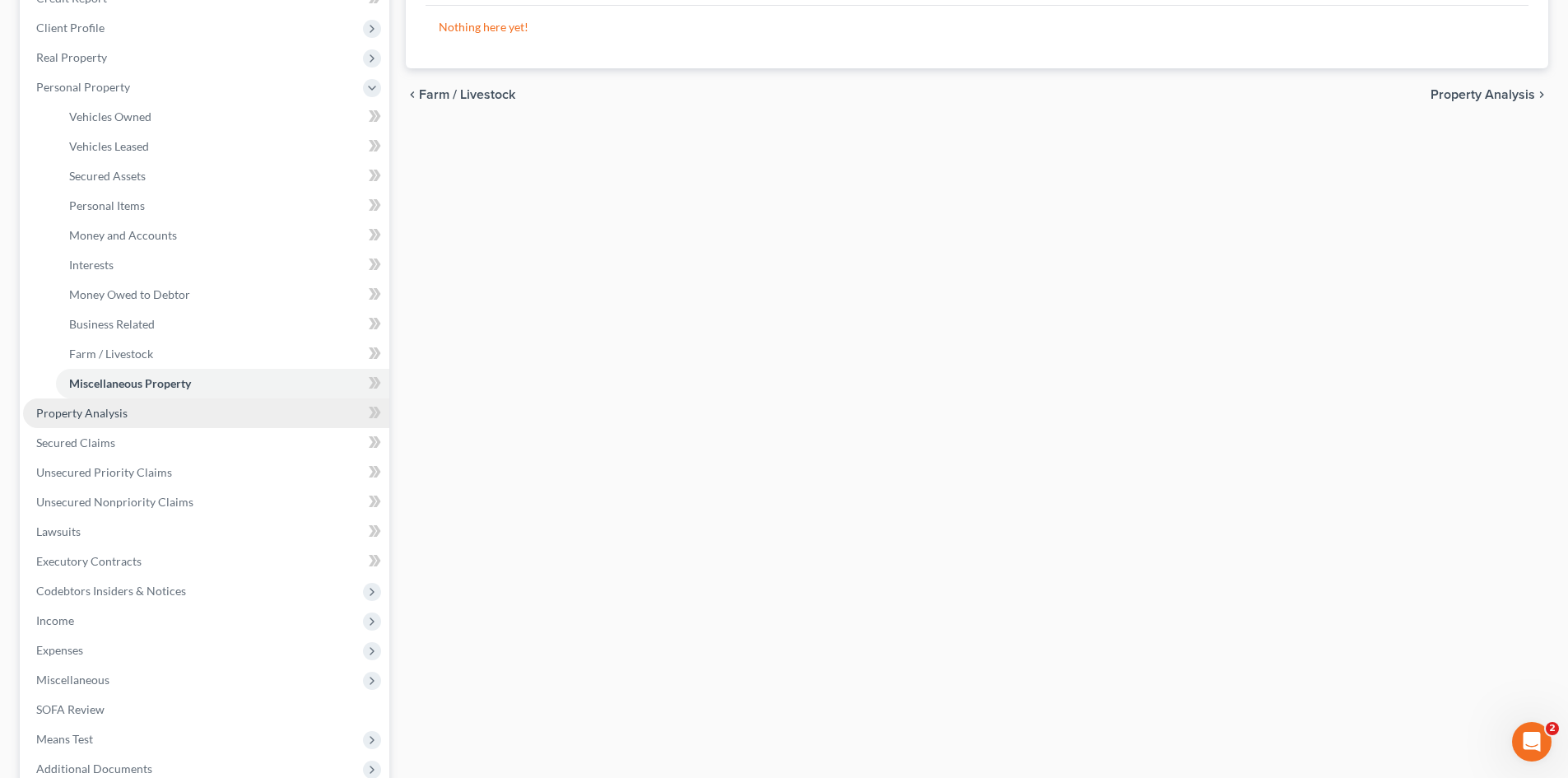
click at [88, 423] on link "Property Analysis" at bounding box center [206, 413] width 367 height 30
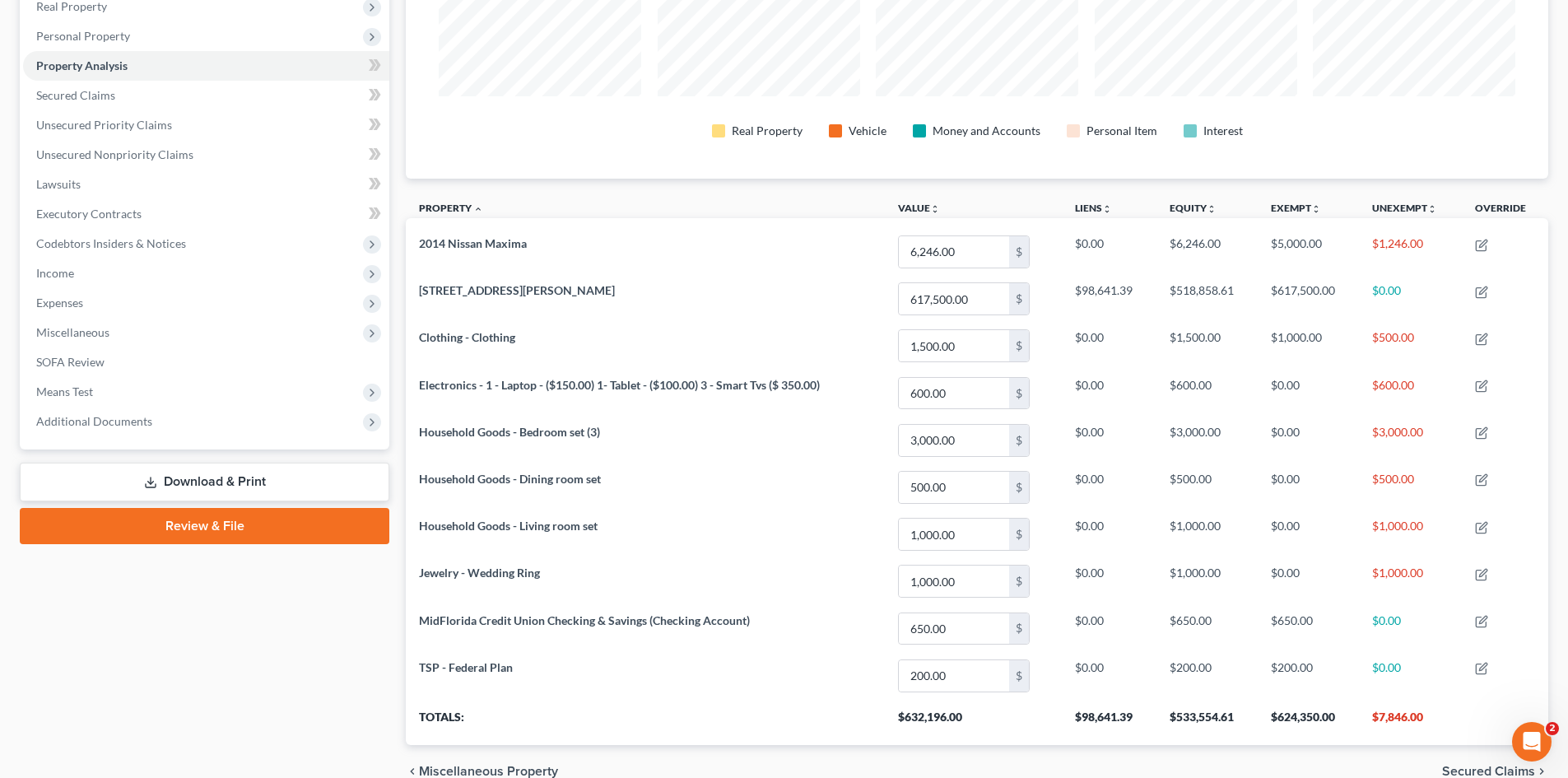
scroll to position [216, 0]
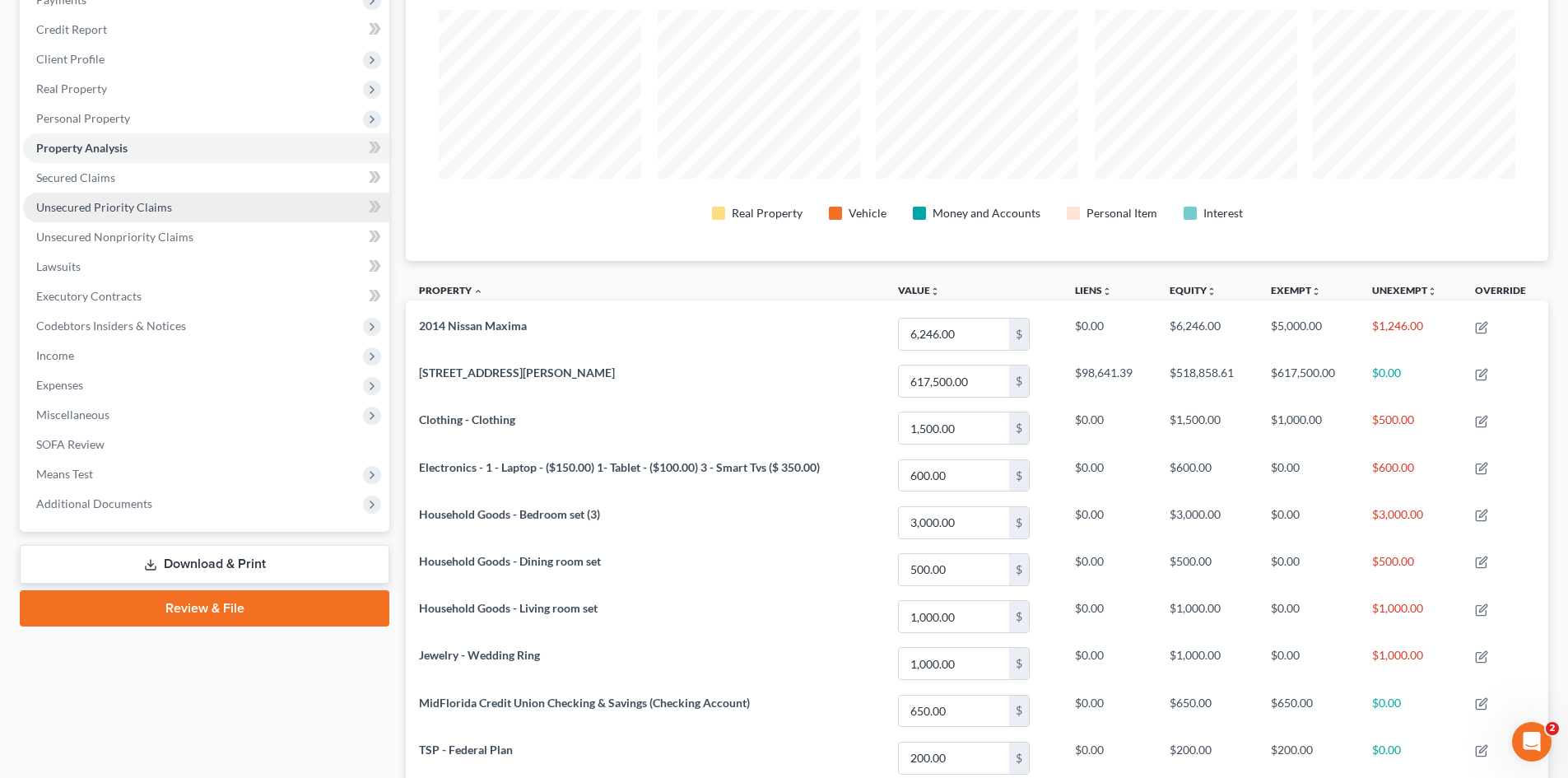
click at [81, 205] on span "Unsecured Priority Claims" at bounding box center [104, 207] width 136 height 14
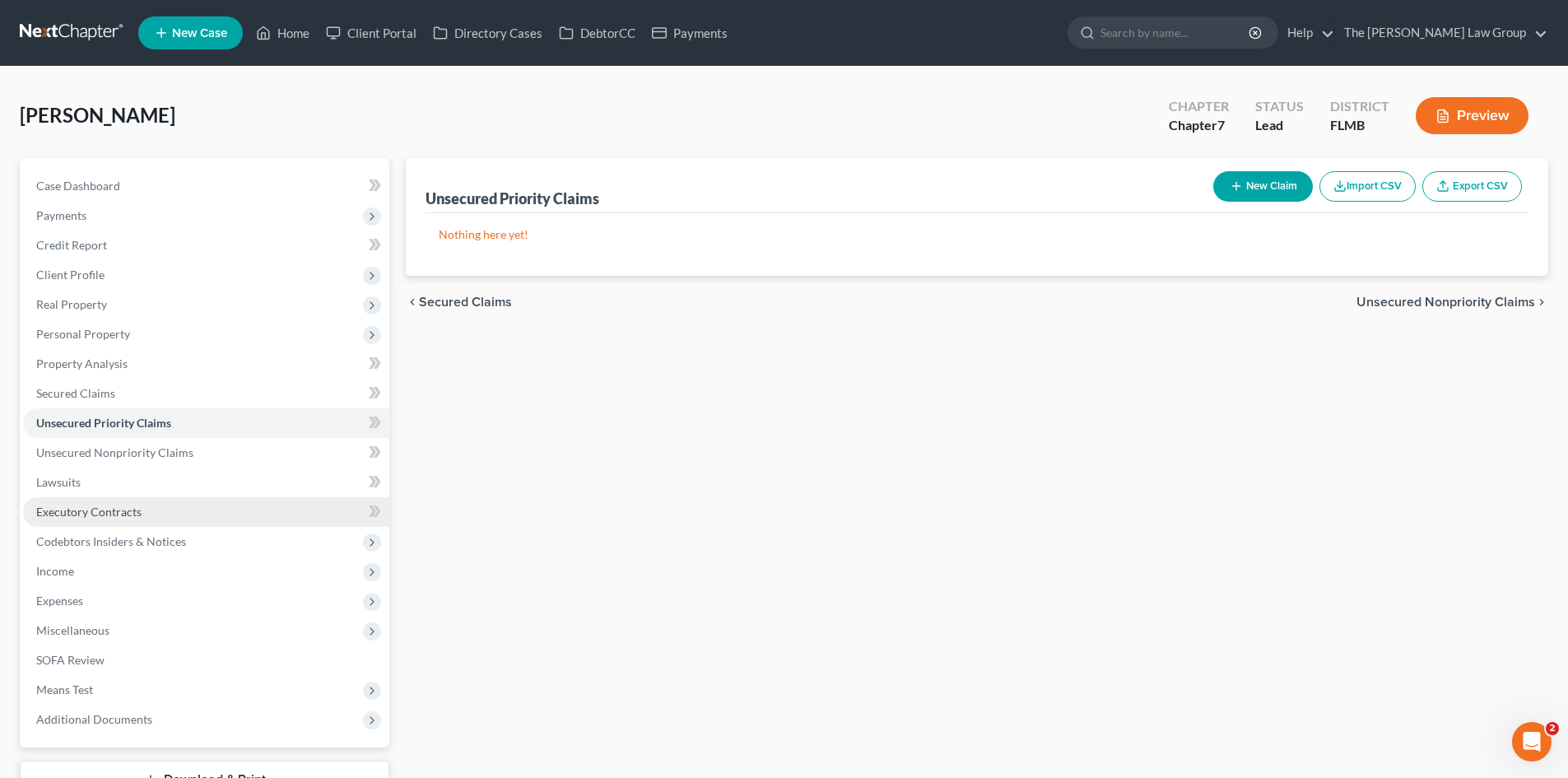
click at [75, 512] on span "Executory Contracts" at bounding box center [88, 512] width 105 height 14
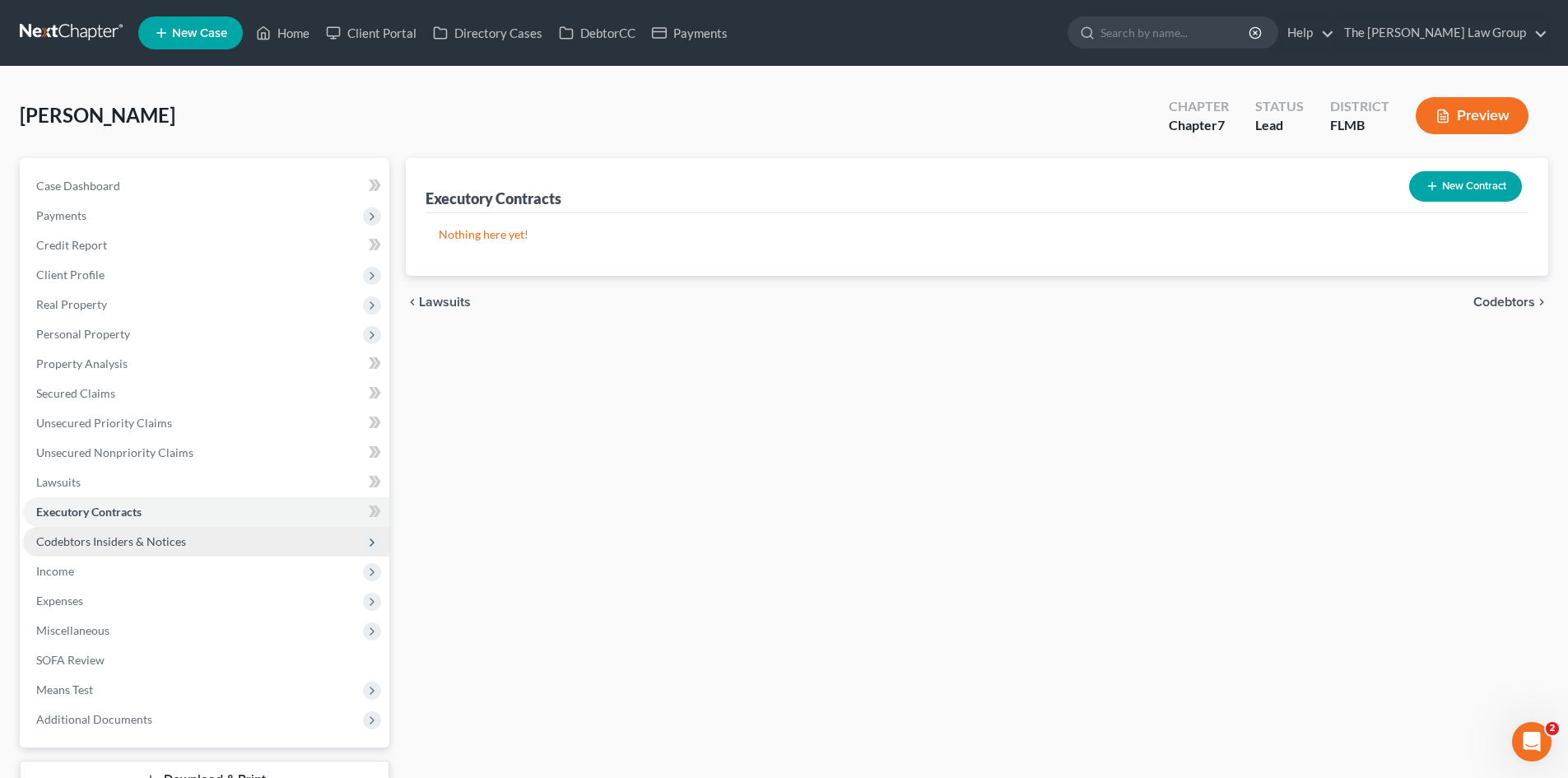
click at [81, 545] on span "Codebtors Insiders & Notices" at bounding box center [110, 542] width 150 height 14
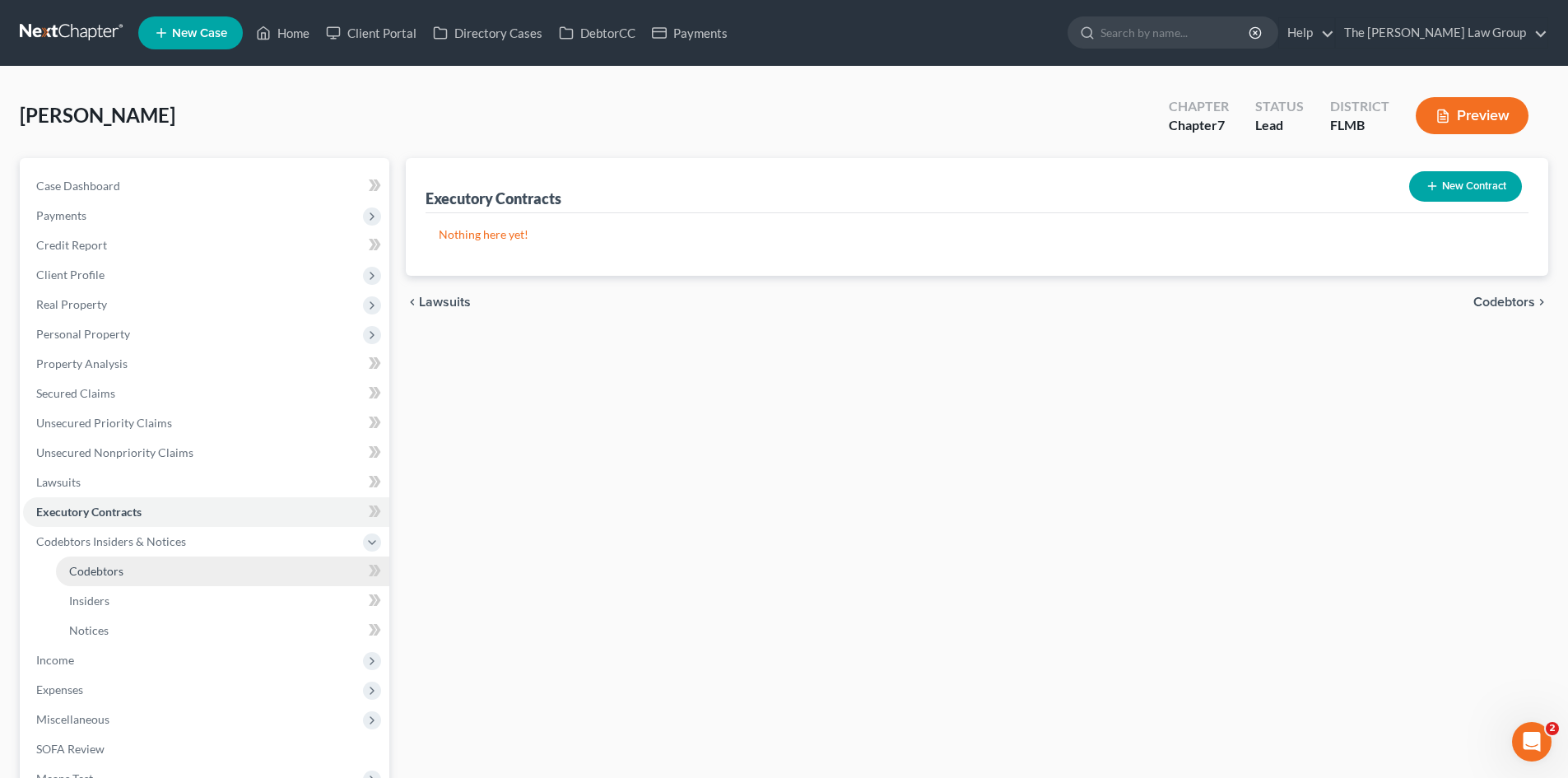
click at [89, 577] on span "Codebtors" at bounding box center [96, 571] width 54 height 14
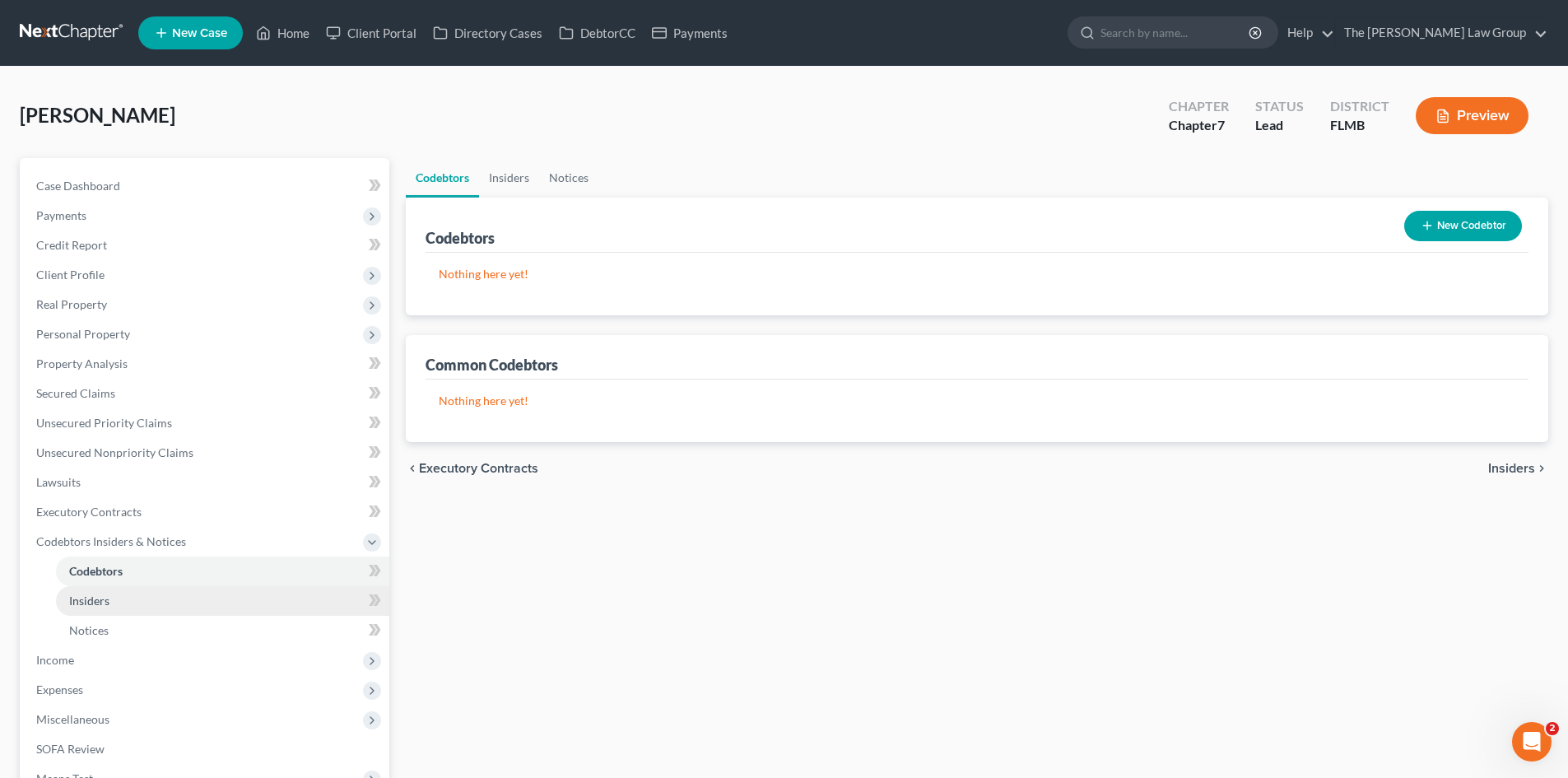
click at [92, 601] on span "Insiders" at bounding box center [89, 601] width 40 height 14
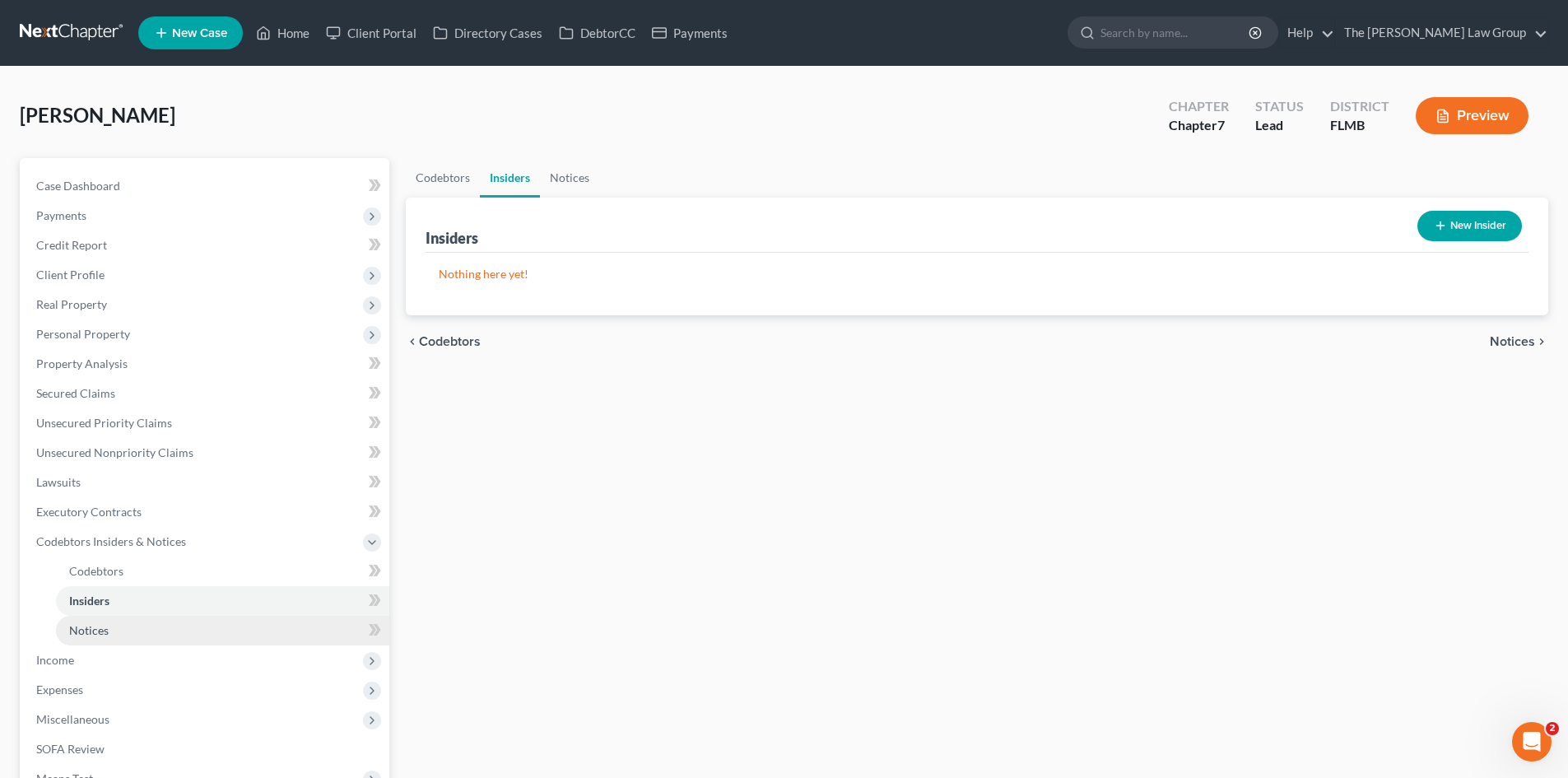
click at [96, 633] on span "Notices" at bounding box center [89, 631] width 39 height 14
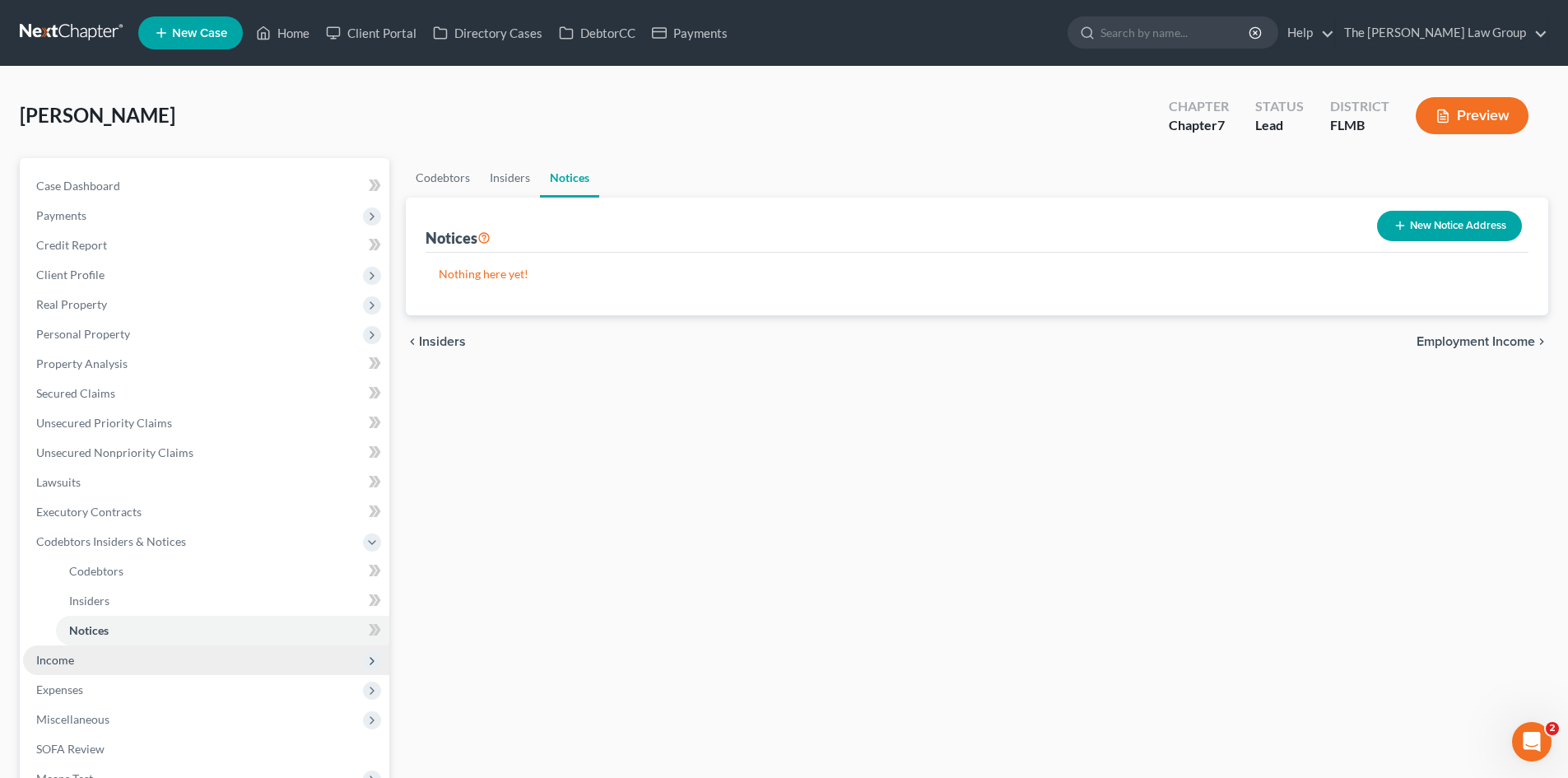
click at [88, 663] on span "Income" at bounding box center [206, 661] width 367 height 30
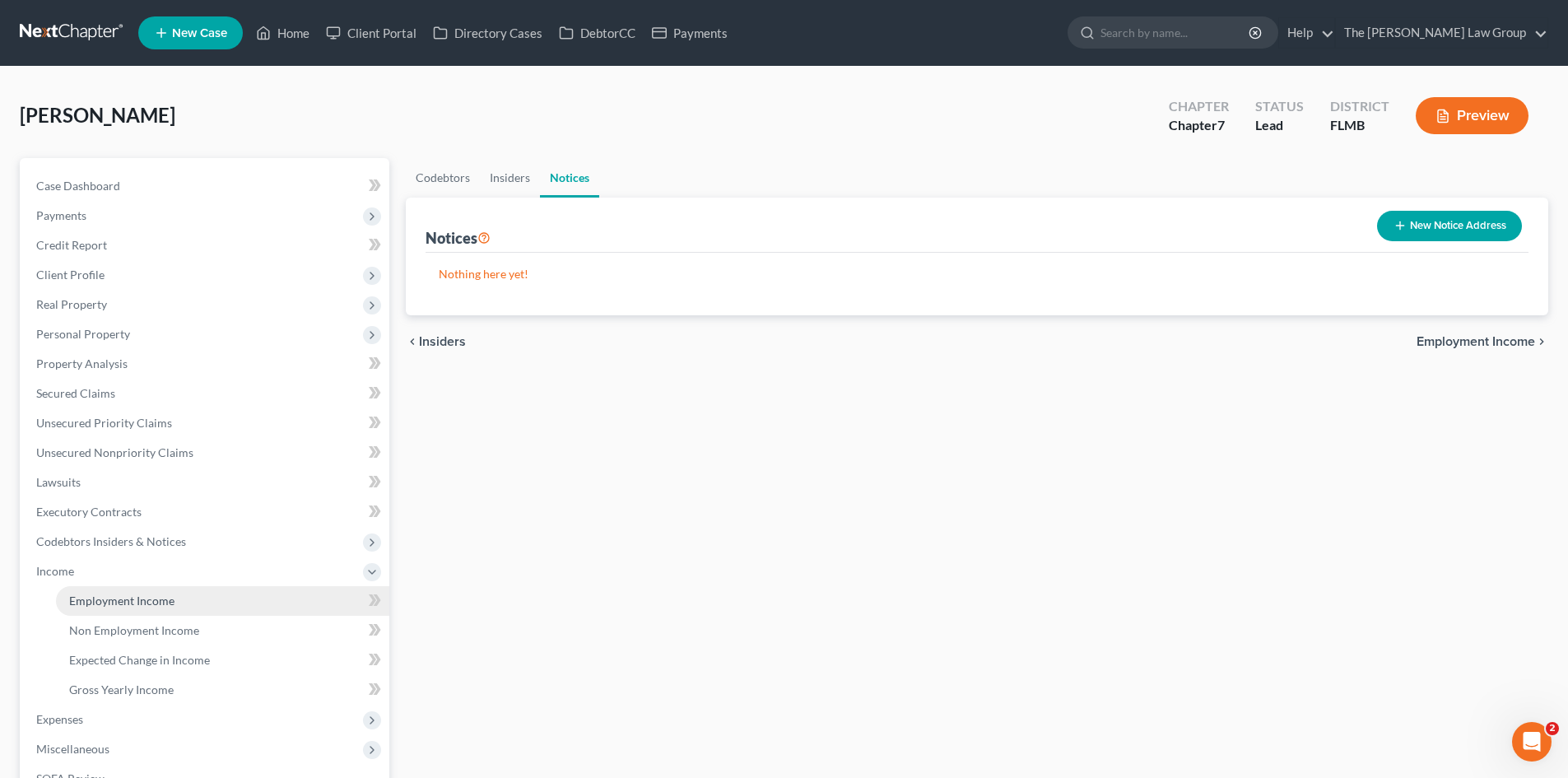
click at [98, 600] on span "Employment Income" at bounding box center [122, 601] width 105 height 14
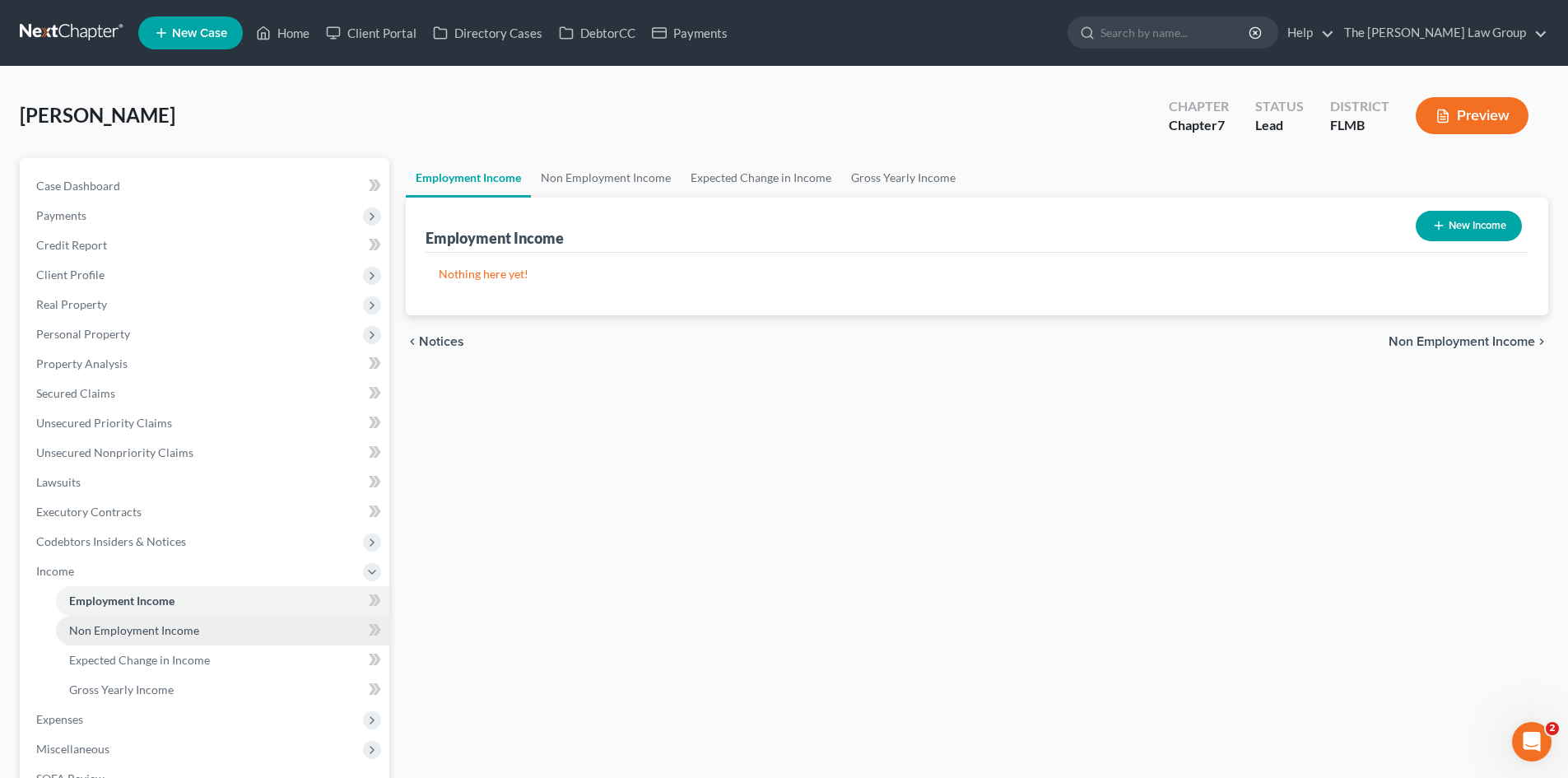
click at [104, 622] on link "Non Employment Income" at bounding box center [222, 631] width 333 height 30
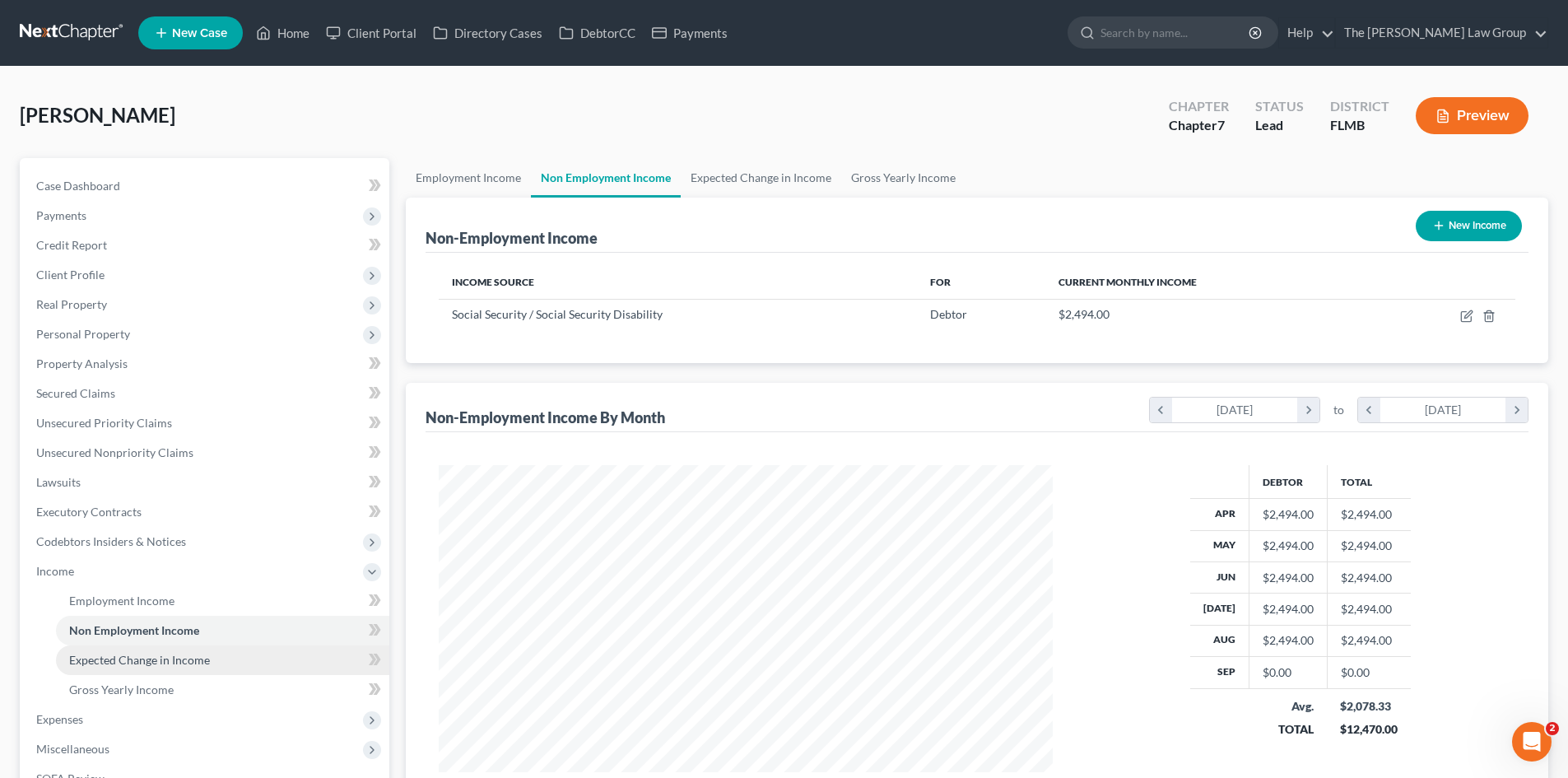
scroll to position [308, 647]
click at [110, 655] on span "Expected Change in Income" at bounding box center [140, 660] width 140 height 14
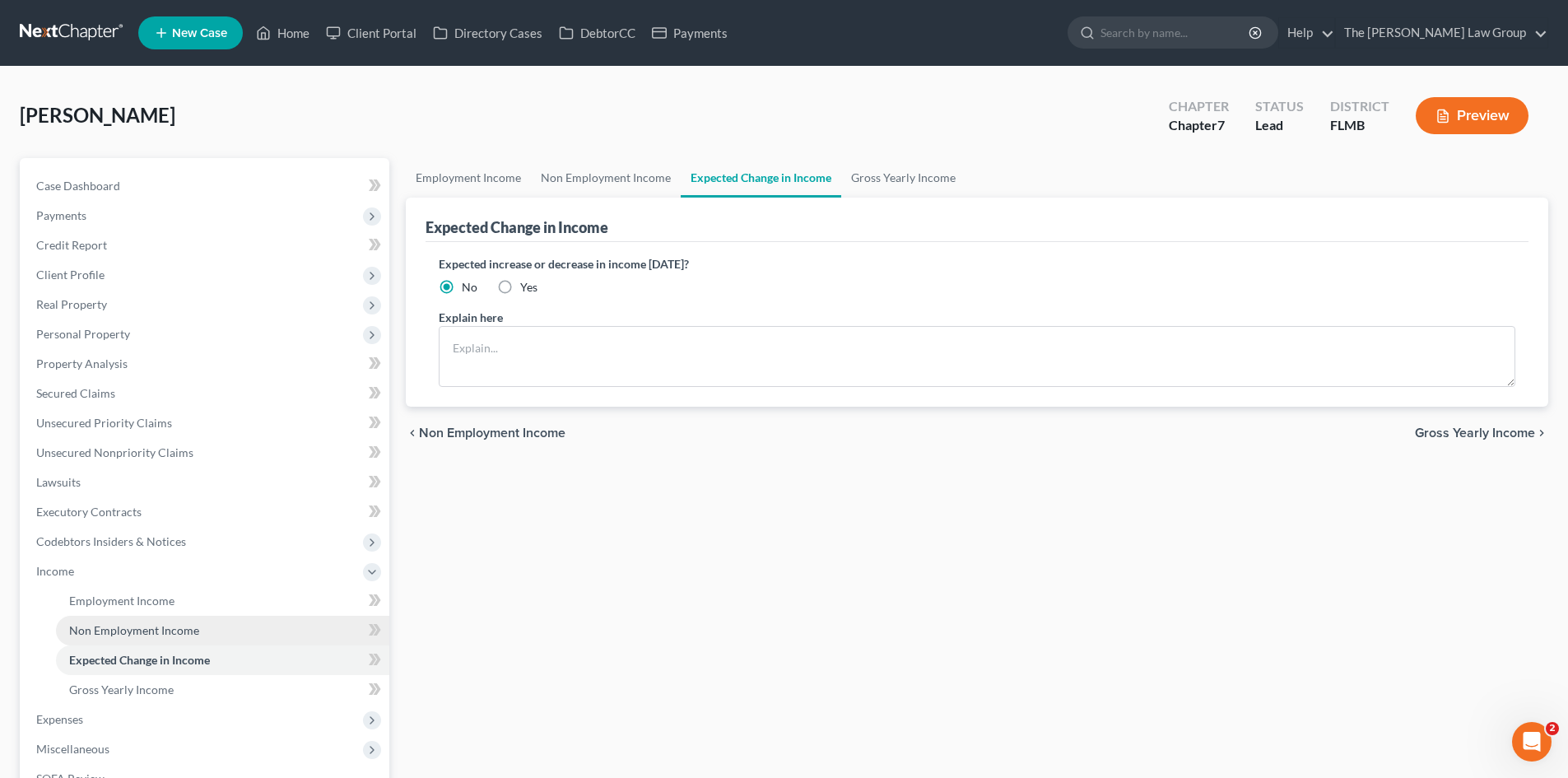
click at [110, 626] on span "Non Employment Income" at bounding box center [134, 631] width 130 height 14
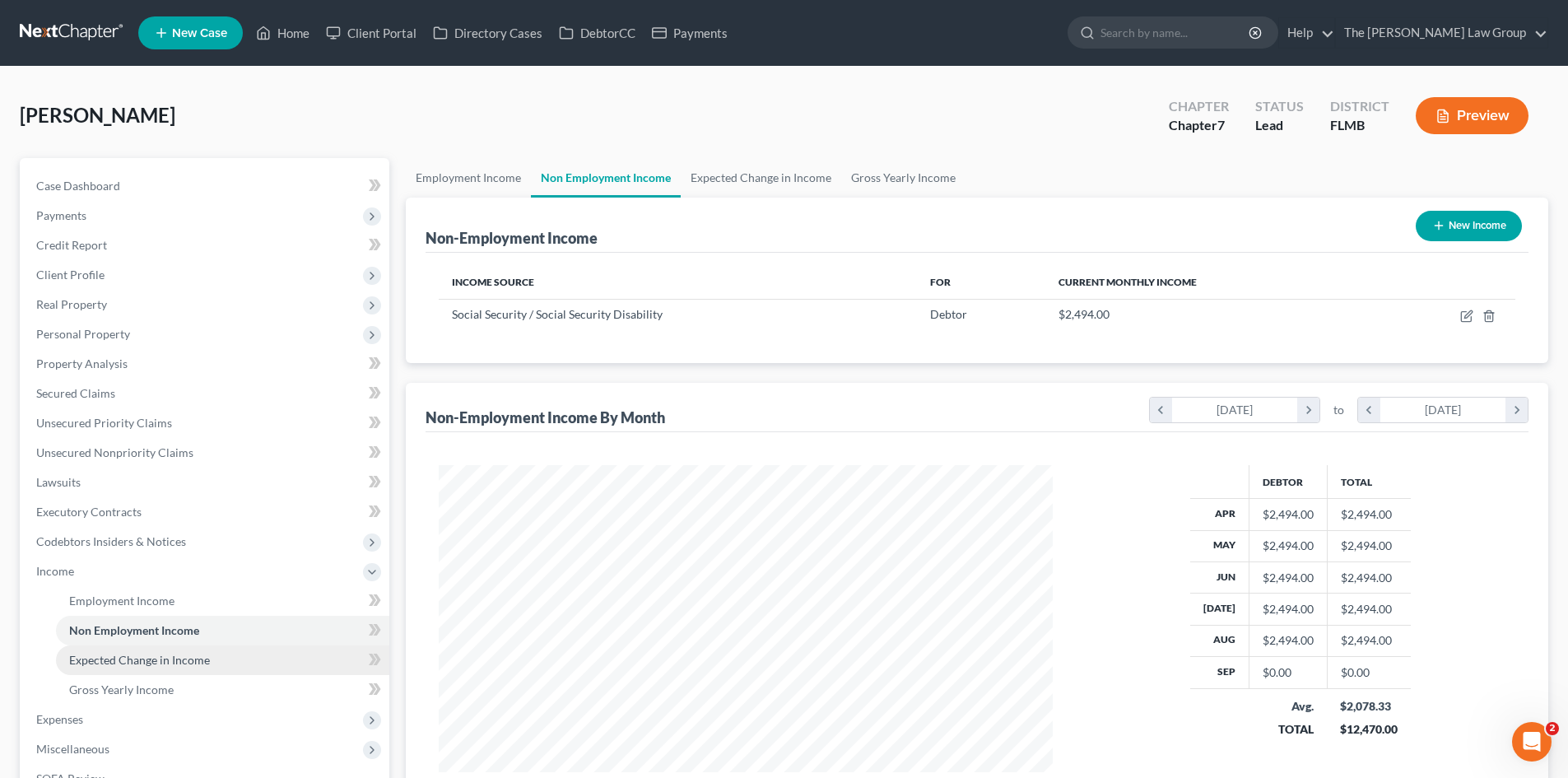
scroll to position [308, 647]
click at [118, 661] on span "Expected Change in Income" at bounding box center [140, 660] width 140 height 14
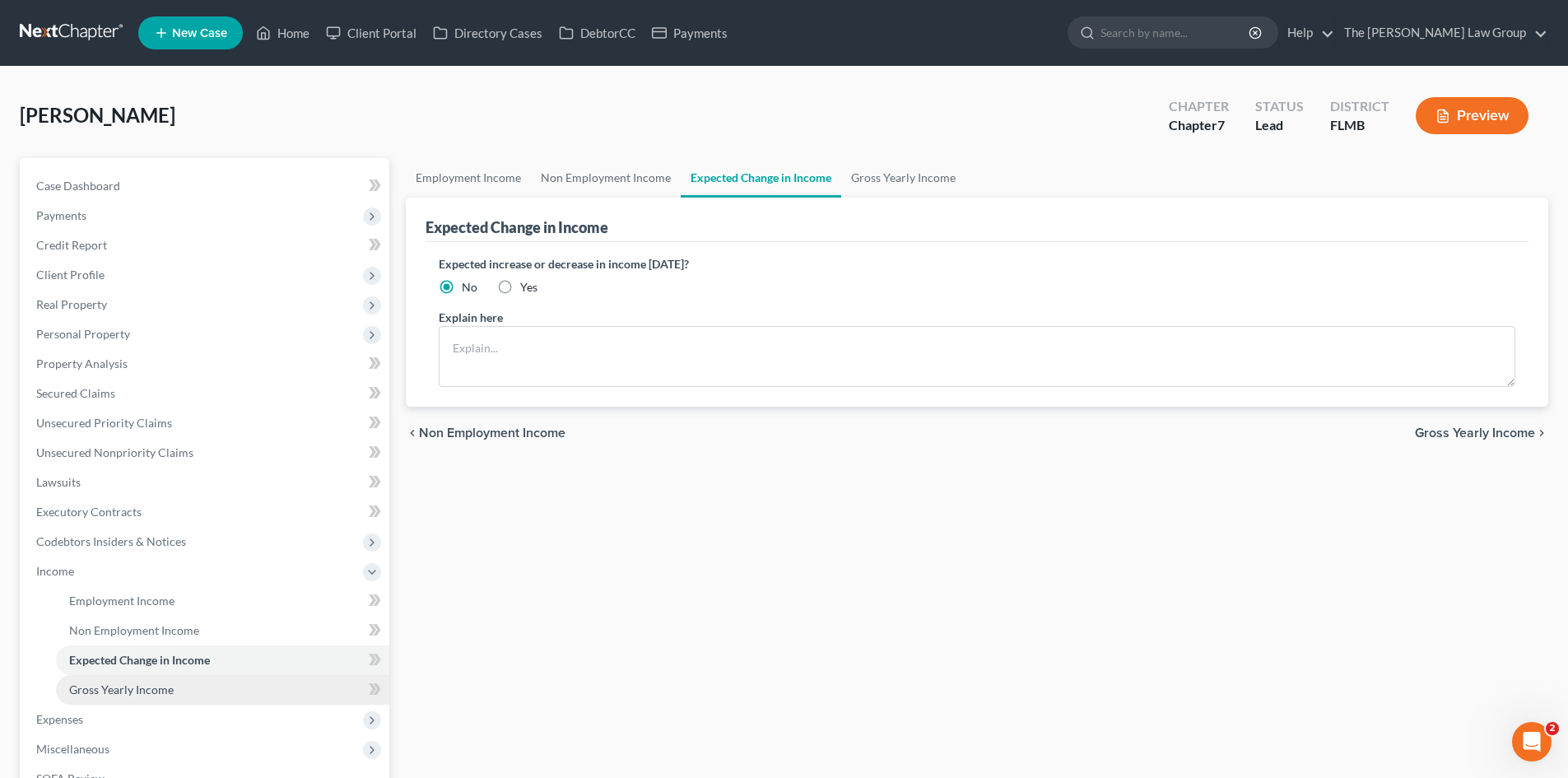
click at [121, 675] on link "Gross Yearly Income" at bounding box center [222, 690] width 333 height 30
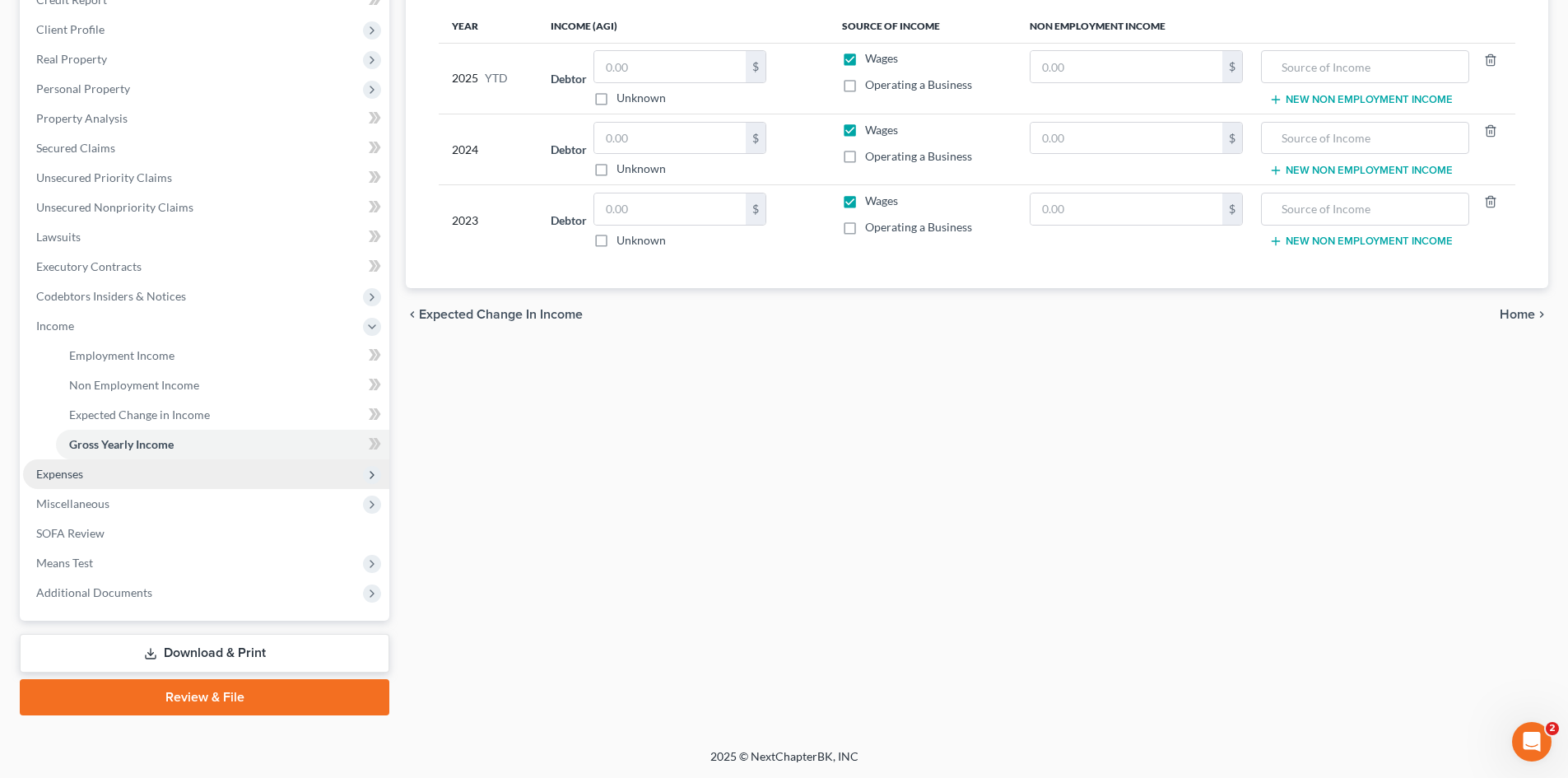
click at [48, 480] on span "Expenses" at bounding box center [59, 474] width 47 height 14
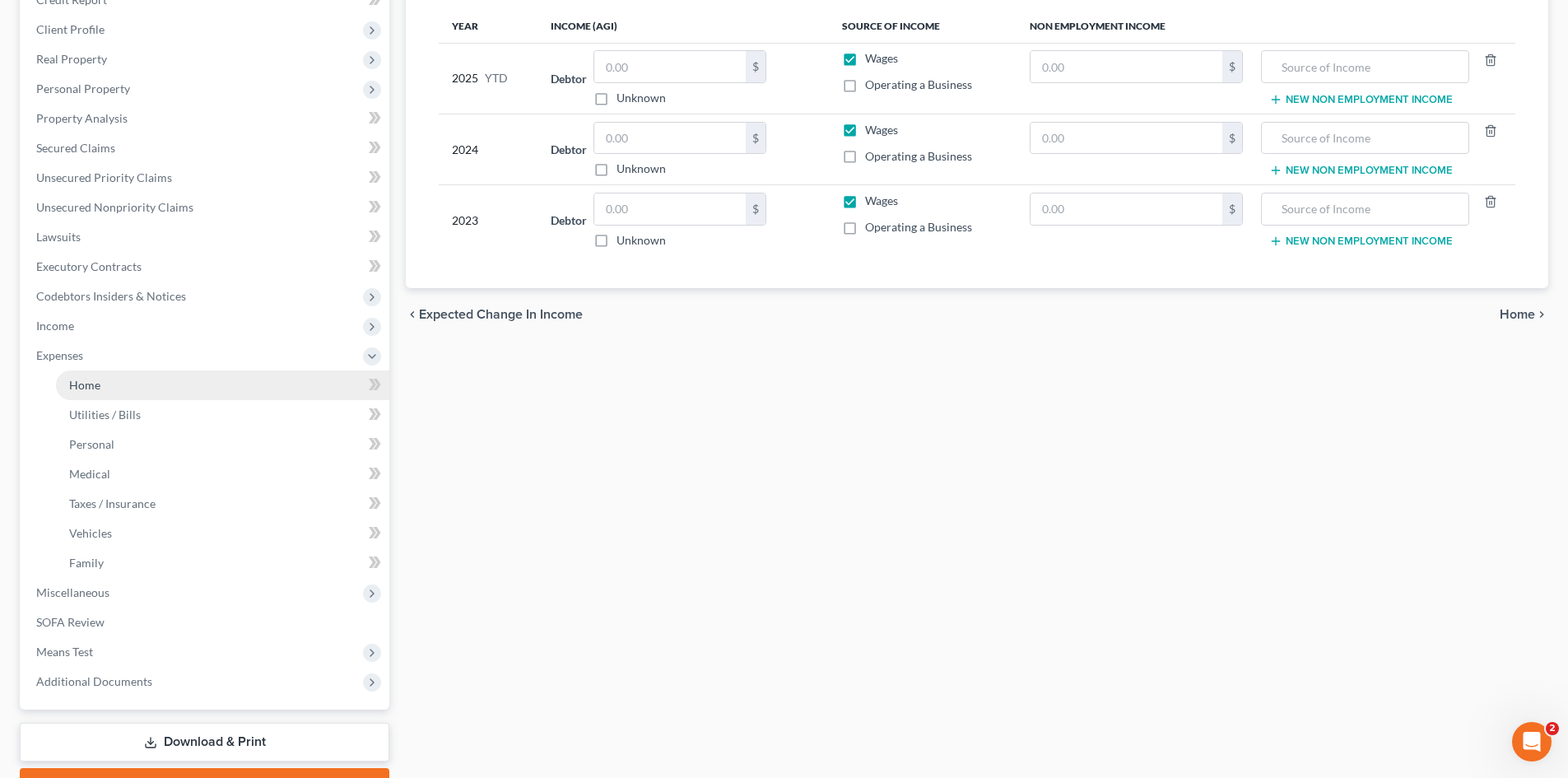
click at [87, 392] on link "Home" at bounding box center [222, 386] width 333 height 30
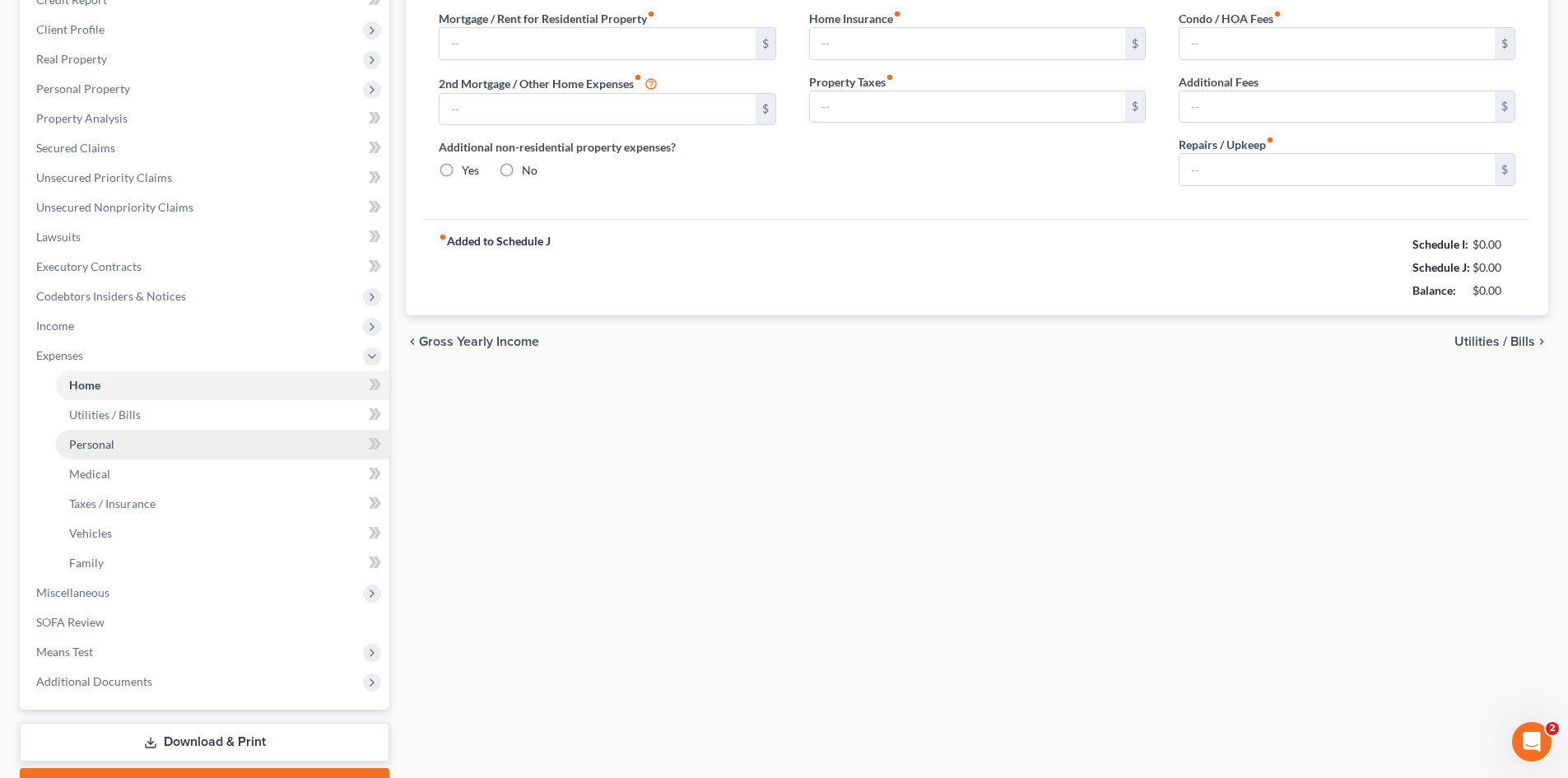
type input "998.00"
type input "0.00"
radio input "true"
type input "288.00"
type input "292.00"
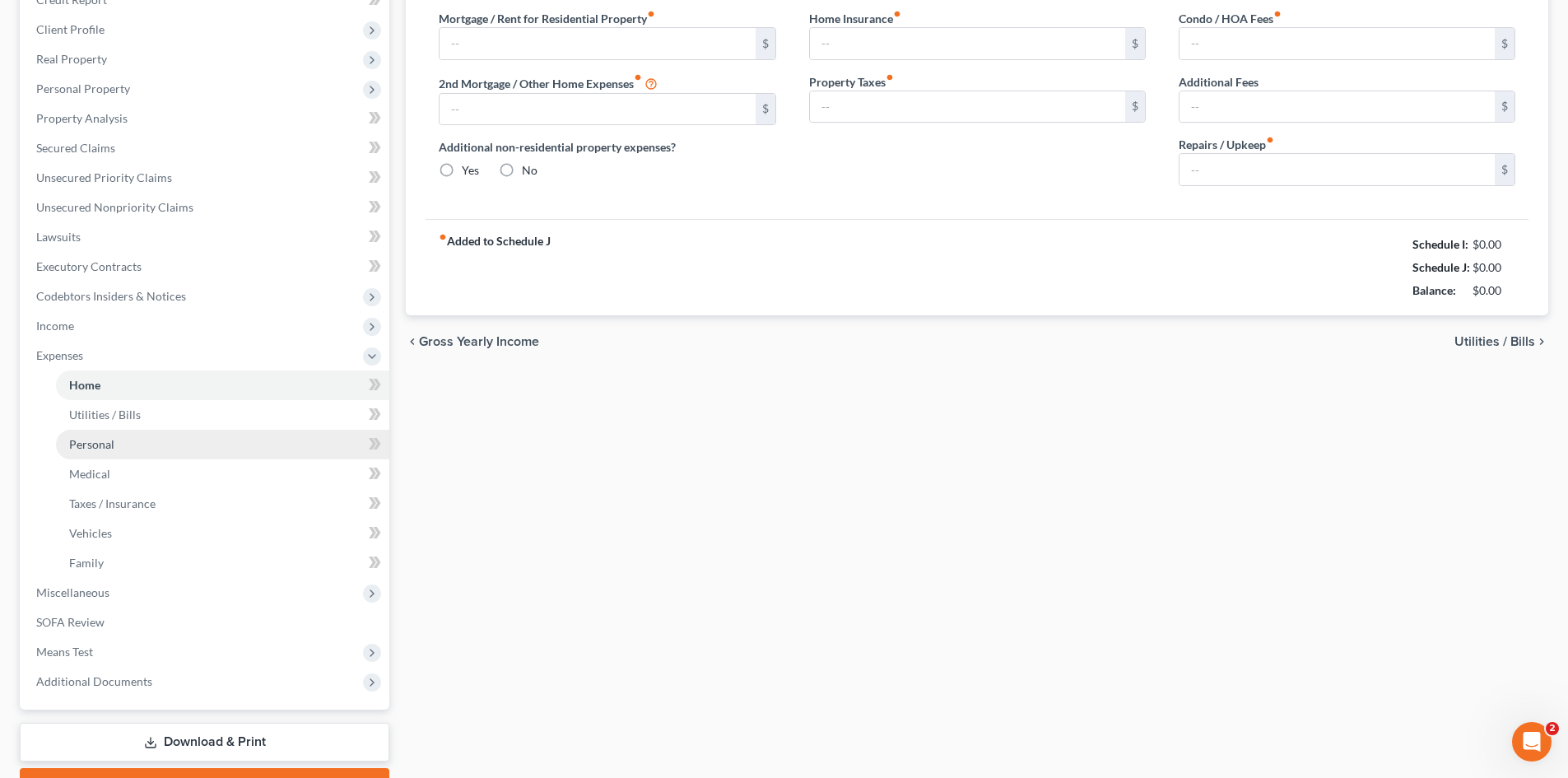
type input "75.00"
type input "0.00"
type input "100.00"
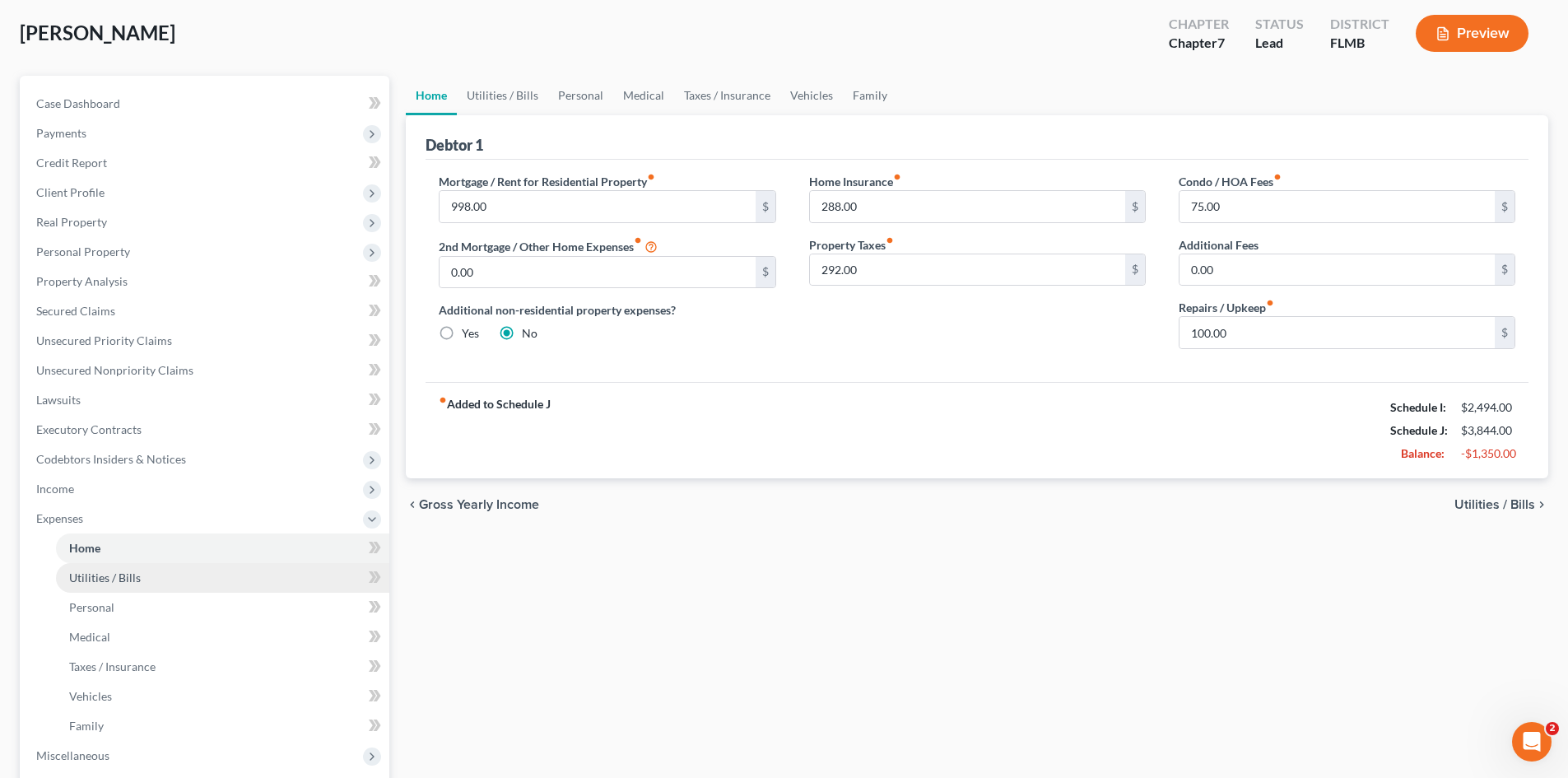
click at [83, 584] on span "Utilities / Bills" at bounding box center [105, 578] width 72 height 14
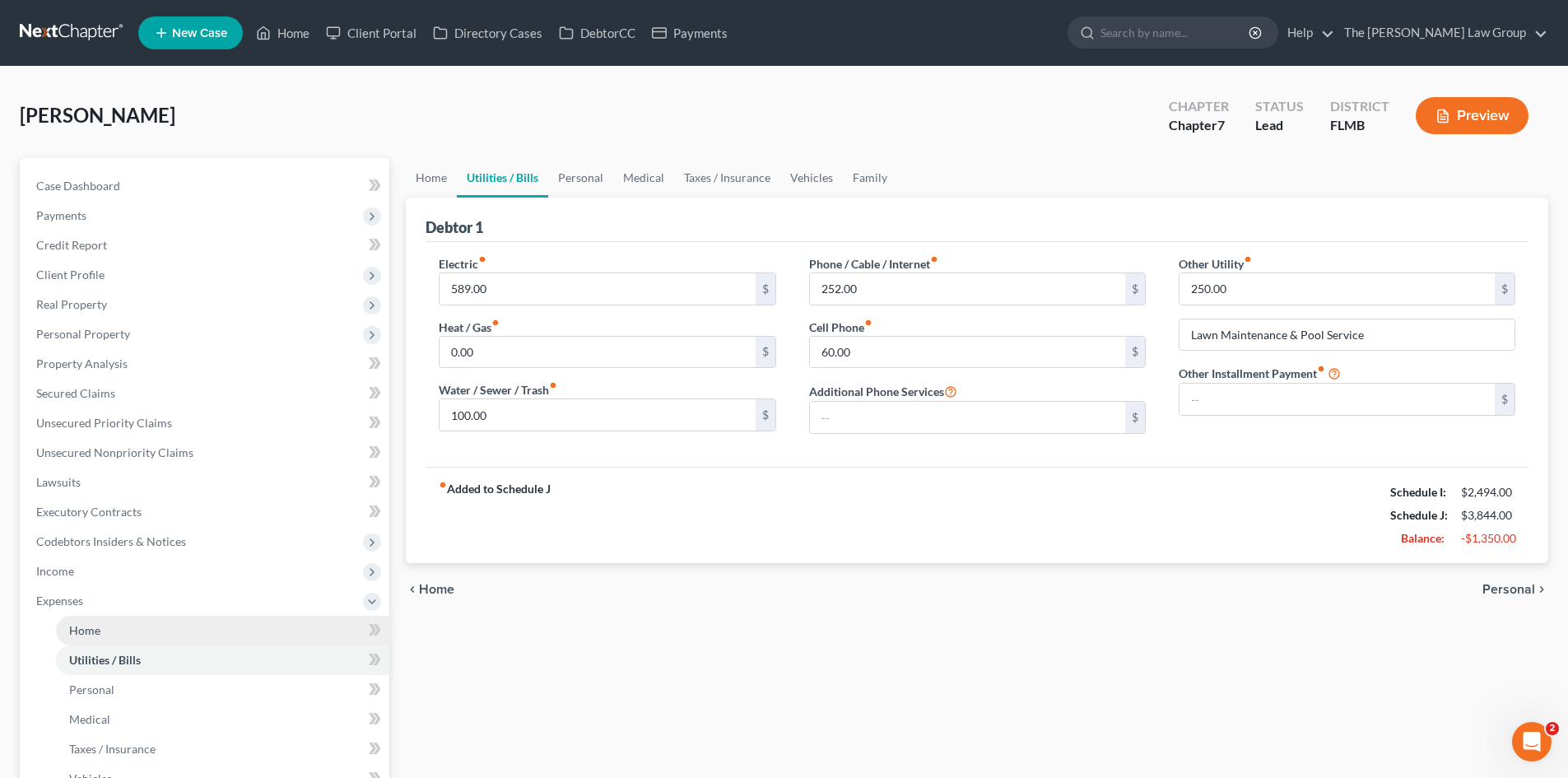
click at [90, 627] on span "Home" at bounding box center [85, 631] width 32 height 14
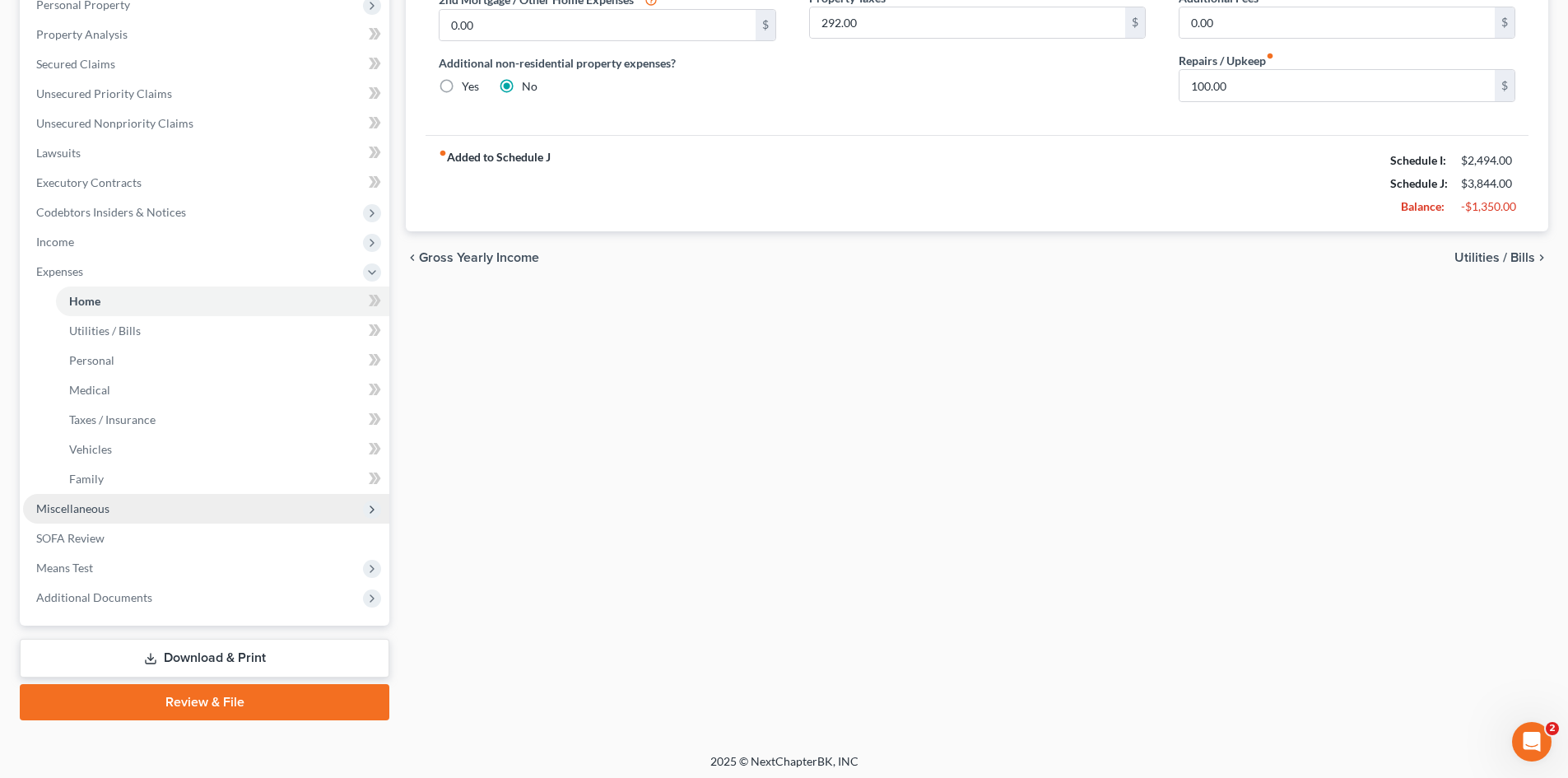
click at [89, 498] on span "Miscellaneous" at bounding box center [206, 509] width 367 height 30
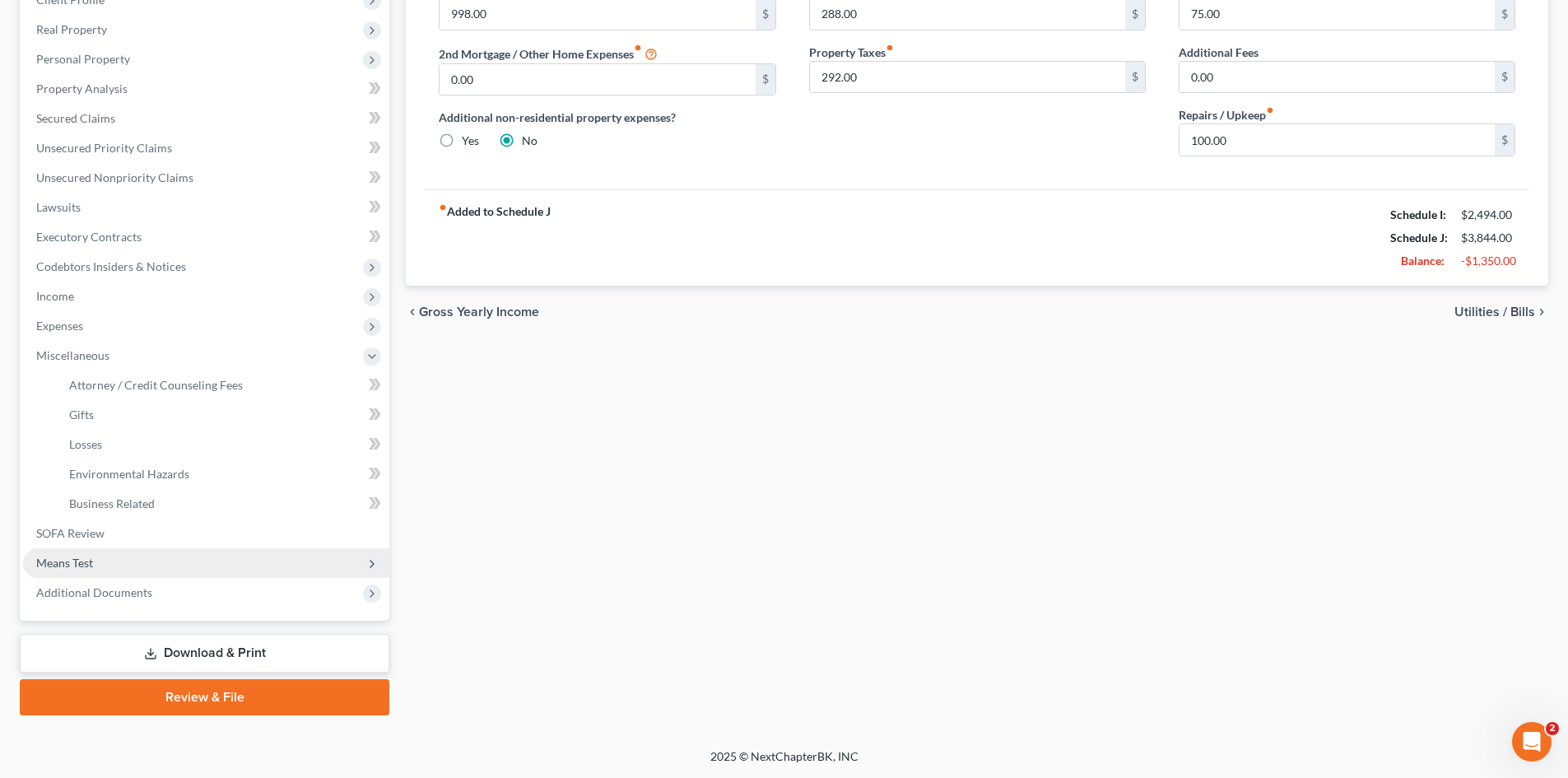
click at [80, 556] on span "Means Test" at bounding box center [64, 563] width 57 height 14
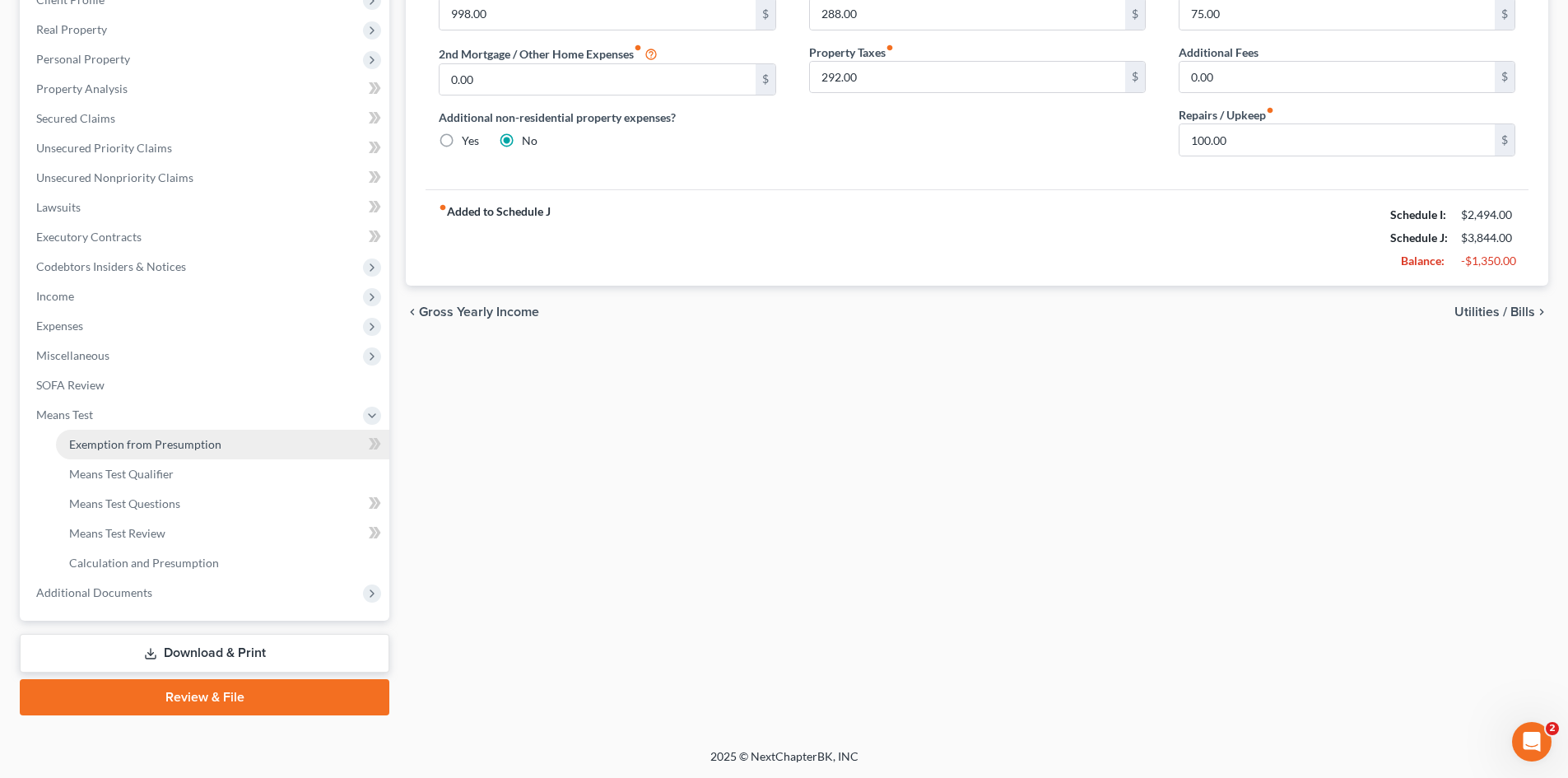
click at [103, 445] on span "Exemption from Presumption" at bounding box center [146, 444] width 152 height 14
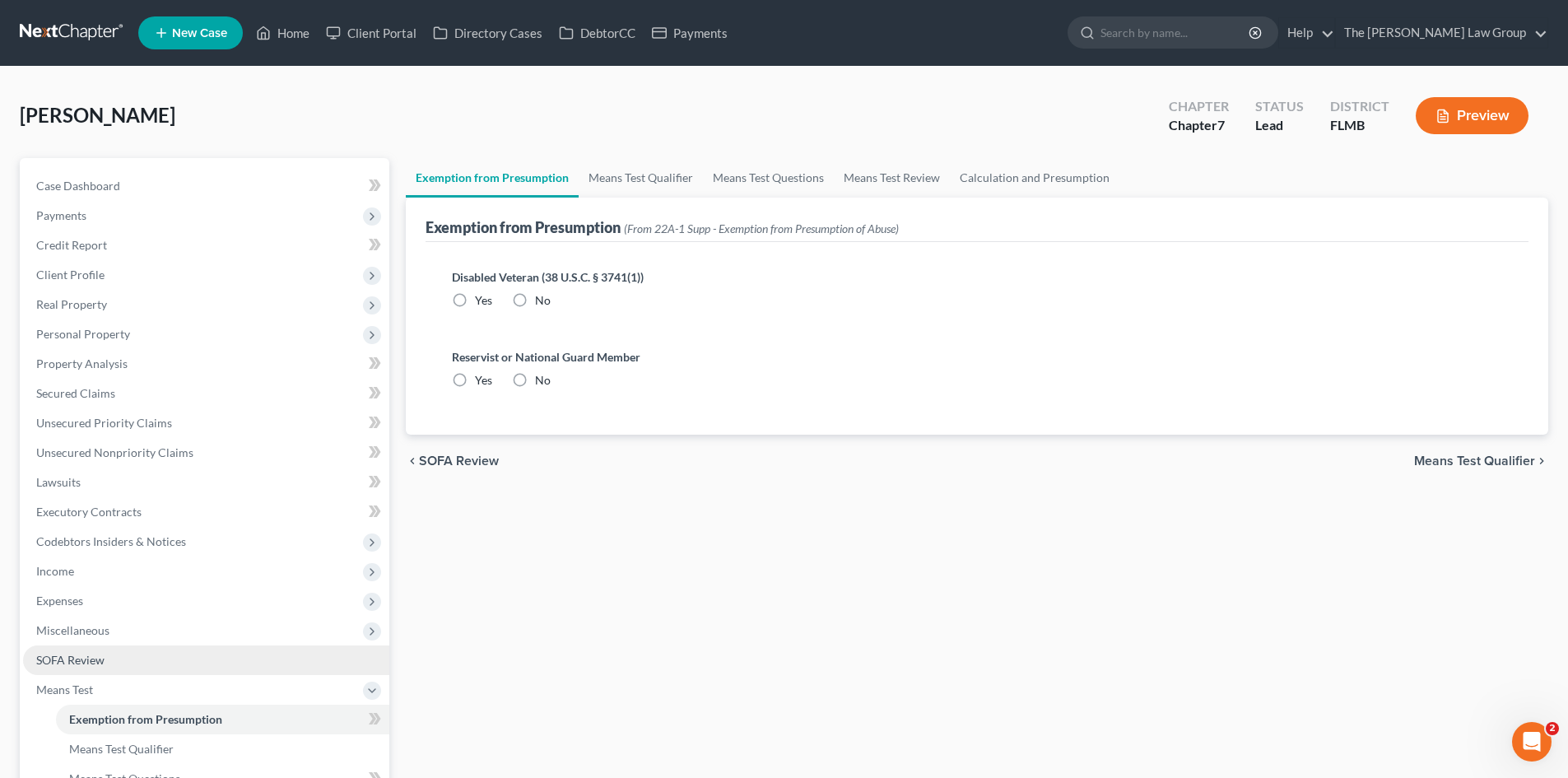
click at [123, 671] on link "SOFA Review" at bounding box center [206, 661] width 367 height 30
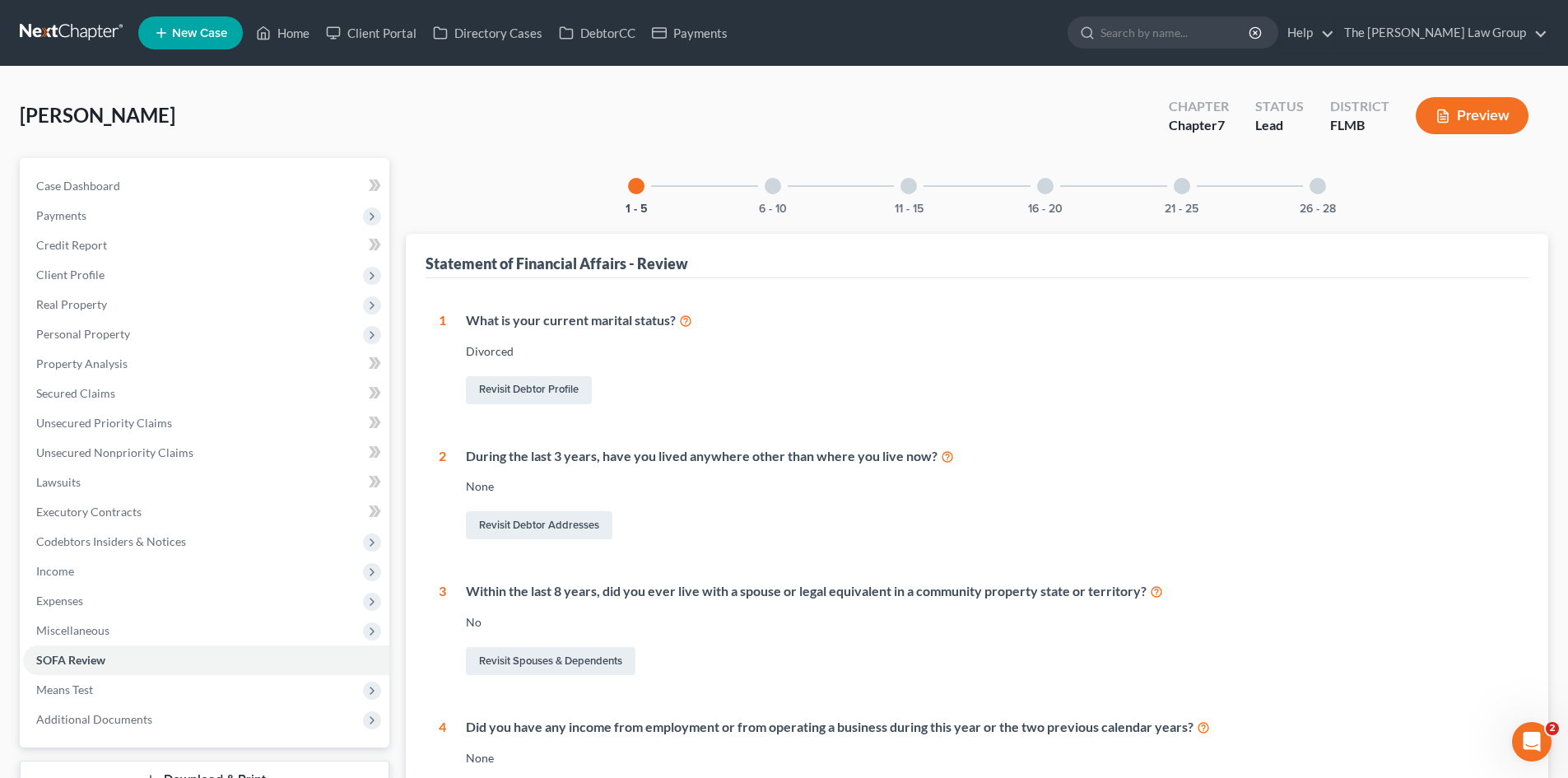
click at [767, 194] on div "6 - 10" at bounding box center [772, 186] width 56 height 56
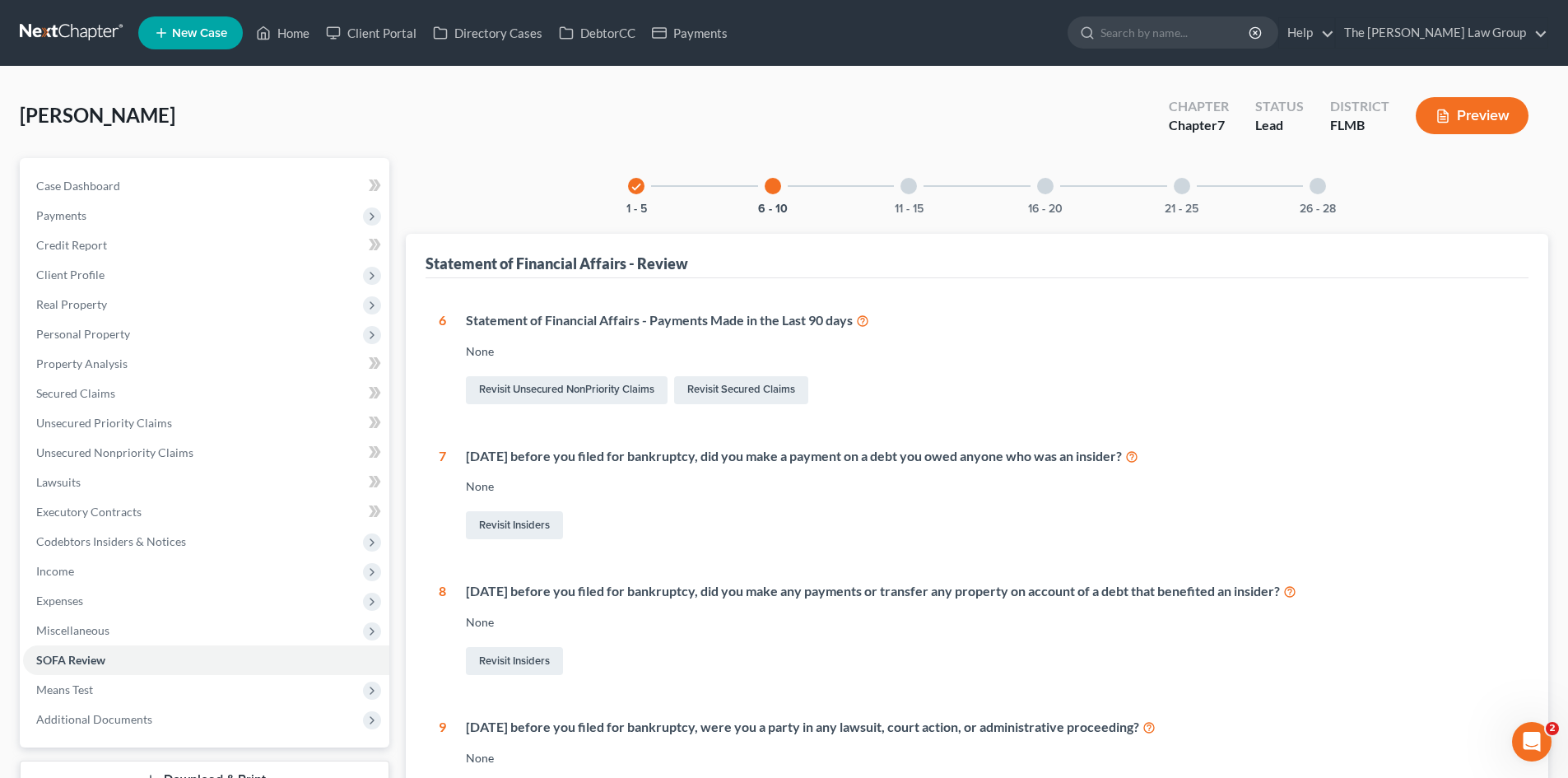
click at [921, 190] on div "11 - 15" at bounding box center [909, 186] width 56 height 56
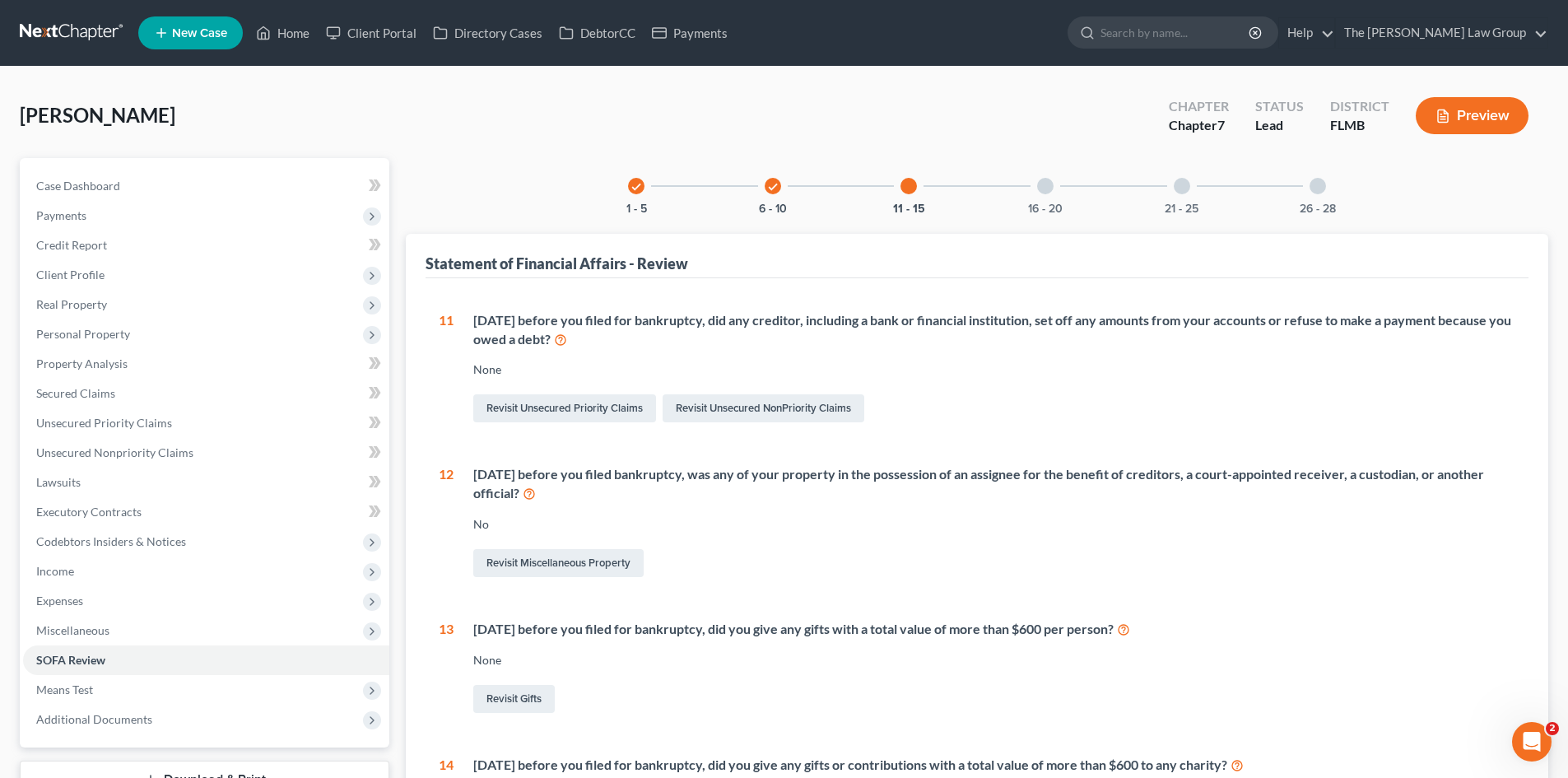
click at [1052, 193] on div "16 - 20" at bounding box center [1045, 186] width 56 height 56
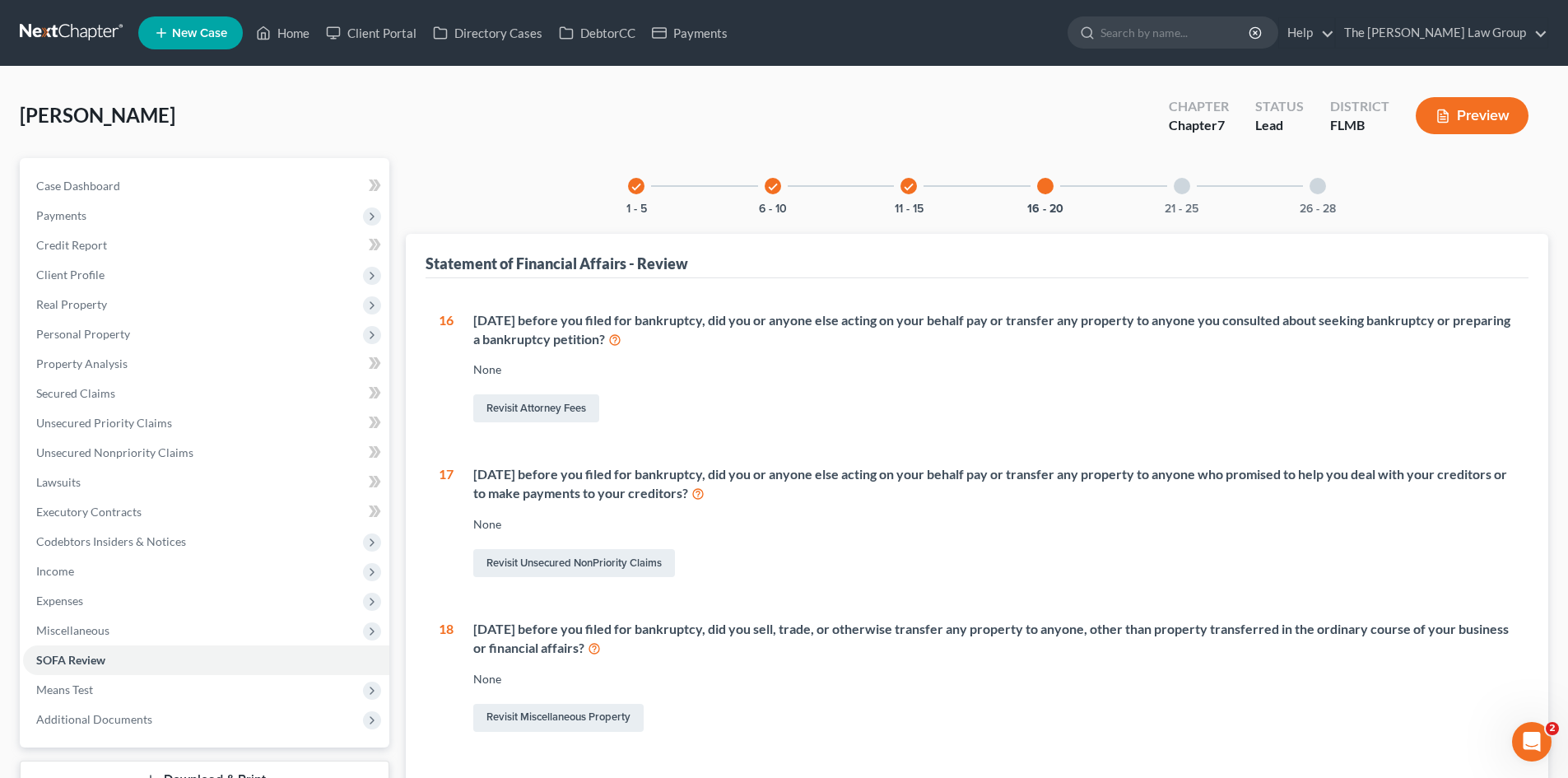
click at [1185, 184] on div at bounding box center [1182, 186] width 16 height 16
